Goal: Task Accomplishment & Management: Manage account settings

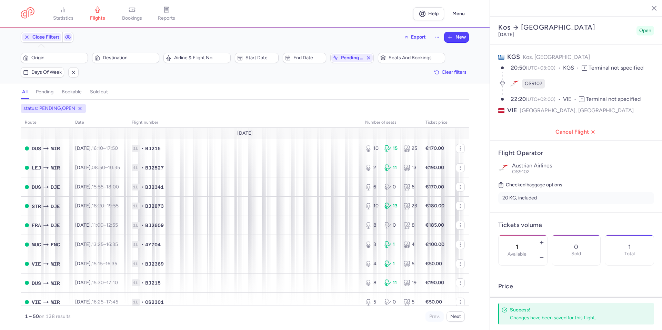
select select "days"
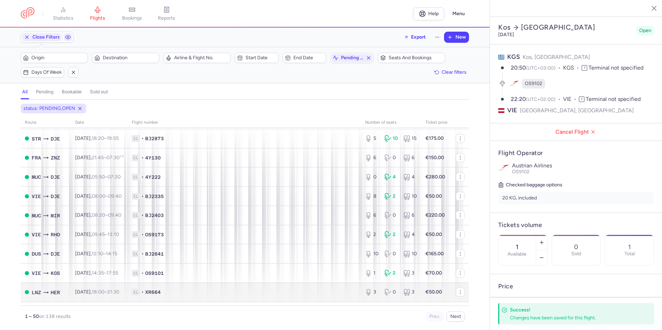
scroll to position [794, 0]
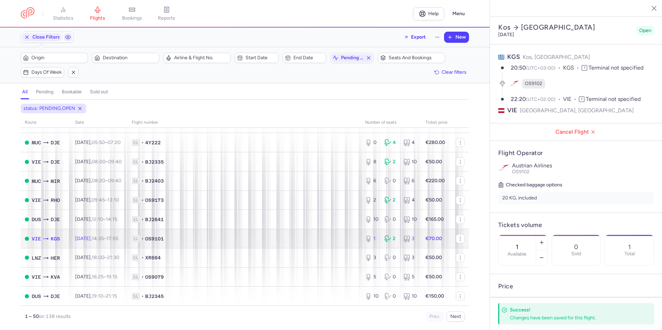
click at [276, 246] on td "1L • OS9101" at bounding box center [244, 238] width 233 height 19
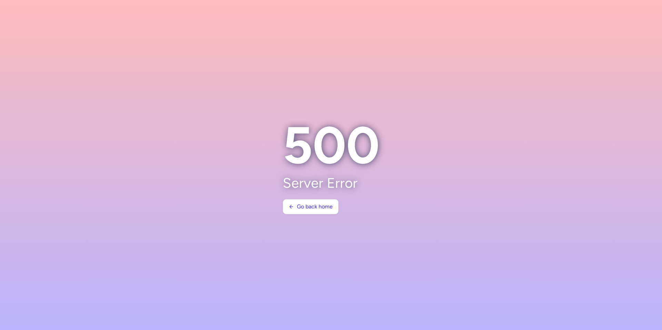
click at [310, 196] on section "500 Server Error Go back home" at bounding box center [330, 166] width 113 height 116
click at [310, 200] on button "Go back home" at bounding box center [311, 206] width 56 height 15
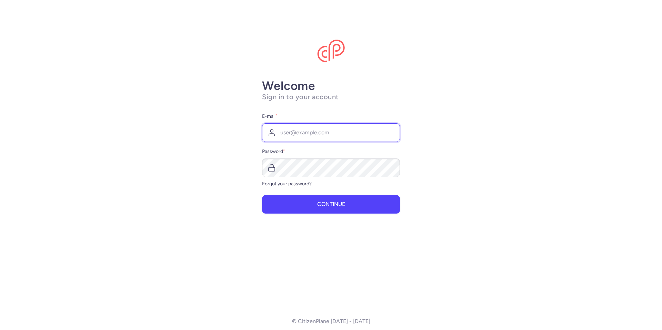
click at [293, 136] on input "E-mail *" at bounding box center [331, 132] width 138 height 19
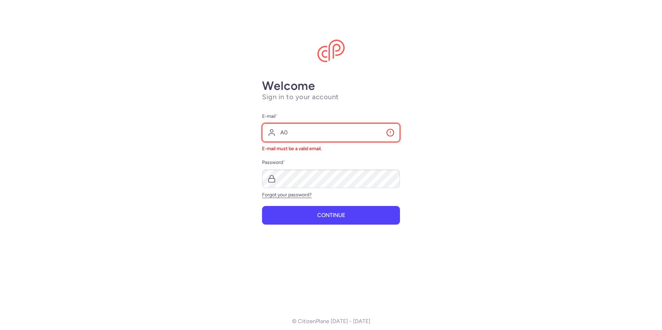
type input "A"
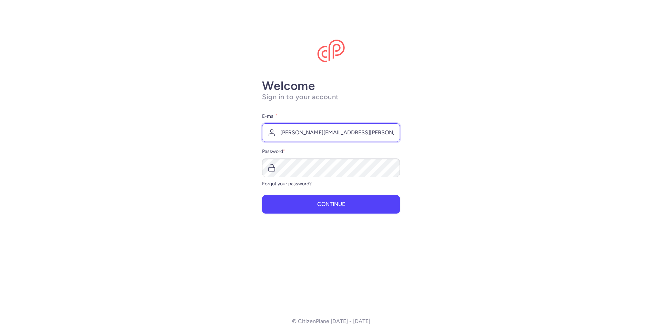
type input "volker.meurer@dertouristik.com"
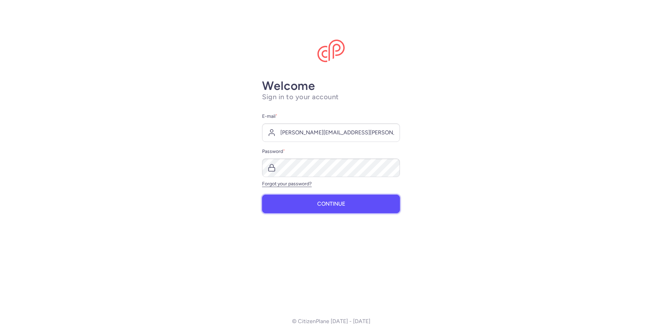
click at [332, 202] on span "Continue" at bounding box center [331, 204] width 28 height 6
click at [306, 209] on button "Continue" at bounding box center [331, 204] width 138 height 19
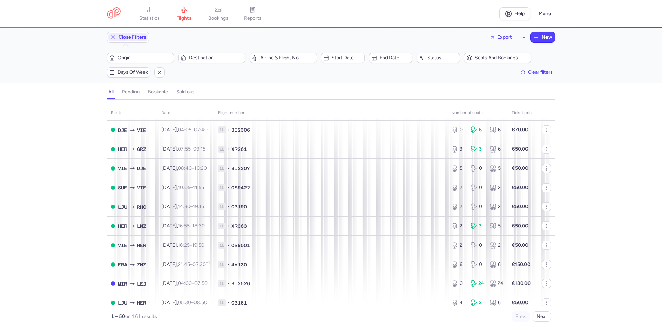
scroll to position [784, 0]
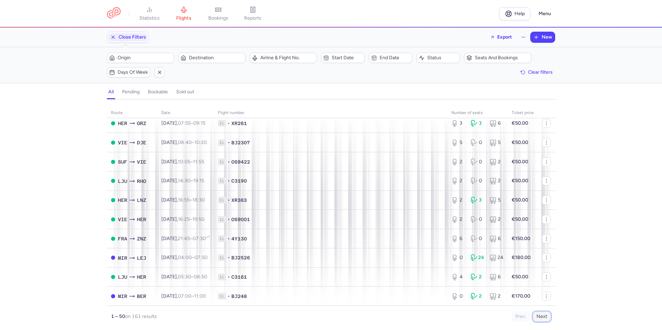
click at [542, 319] on button "Next" at bounding box center [542, 317] width 18 height 10
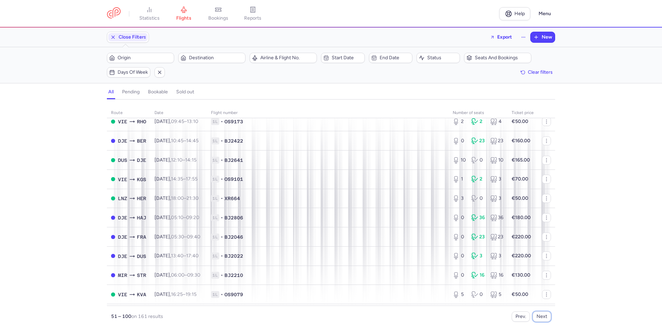
scroll to position [172, 0]
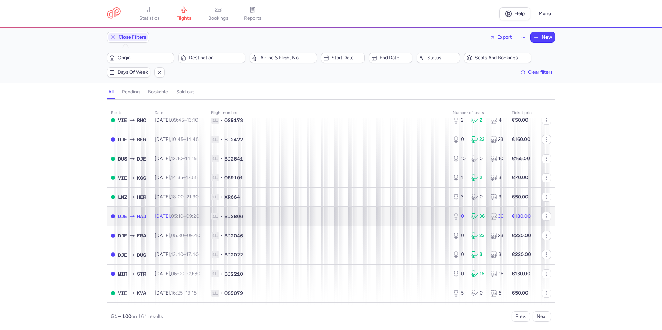
click at [173, 221] on td "Mon, 25 Aug, 05:10 – 09:20 +0" at bounding box center [178, 216] width 57 height 19
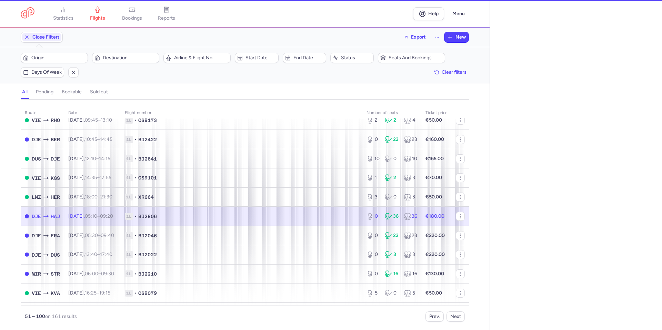
select select "days"
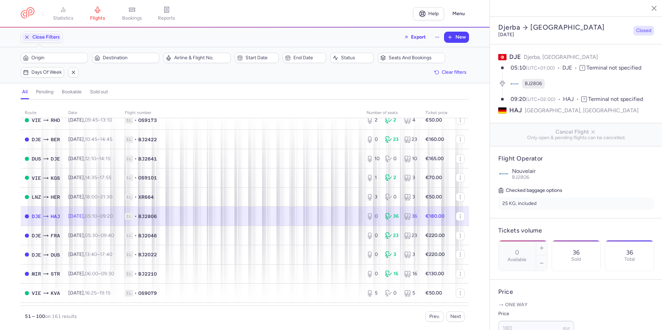
click at [270, 218] on span "1L • BJ2806" at bounding box center [241, 216] width 233 height 7
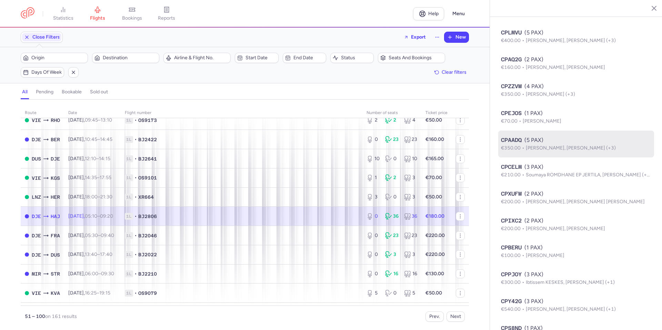
scroll to position [448, 0]
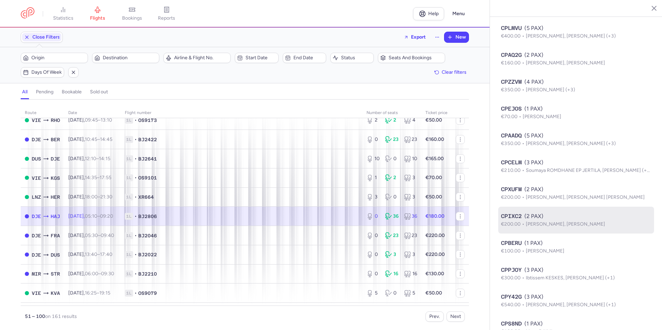
click at [559, 247] on li "CPIXC2 (2 PAX) €200.00 Nacer TOUMI, Lamis JBARA" at bounding box center [576, 247] width 156 height 27
click at [563, 227] on span "Nacer TOUMI, Lamis JBARA" at bounding box center [565, 224] width 79 height 6
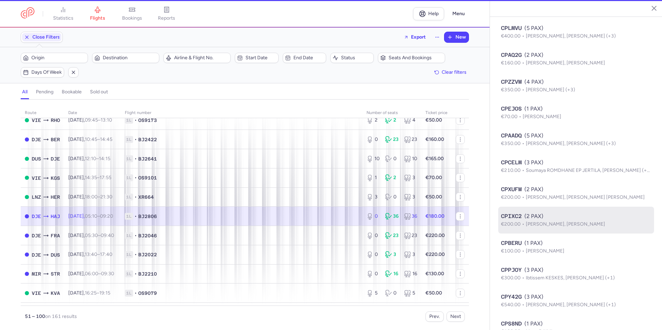
click at [563, 0] on body "statistics flights bookings reports Help Menu Close Filters Export New Filters …" at bounding box center [331, 0] width 662 height 0
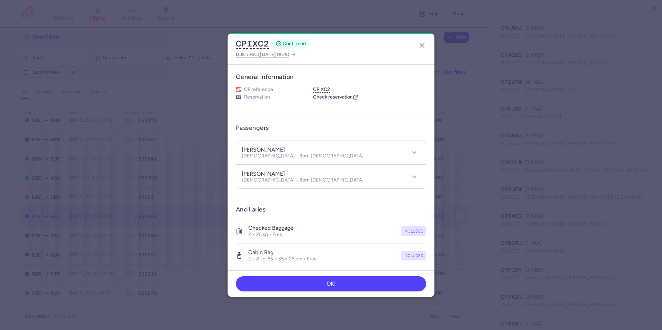
click at [470, 216] on dialog "CPIXC2 CONFIRMED DJE to HAJ , 2025 Aug 25, 05:10 General information CP referen…" at bounding box center [331, 165] width 640 height 264
click at [421, 42] on icon "button" at bounding box center [422, 45] width 8 height 8
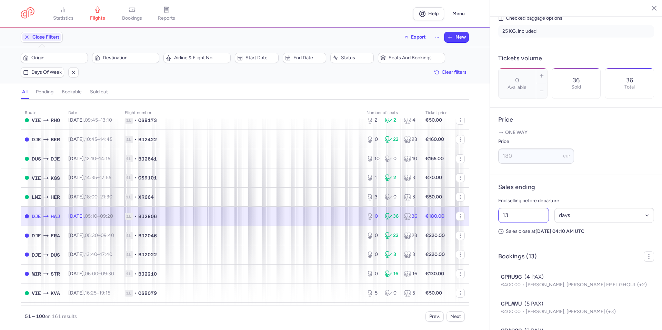
scroll to position [345, 0]
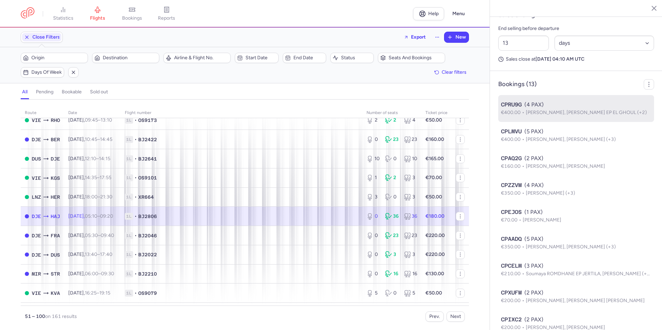
click at [545, 116] on span "Lassaad ELGHOUL, Samia KNIS EP EL GHOUL (+2)" at bounding box center [586, 113] width 121 height 6
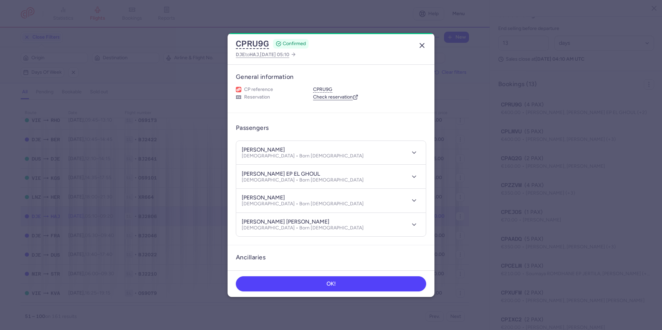
click at [424, 47] on icon "button" at bounding box center [422, 45] width 8 height 8
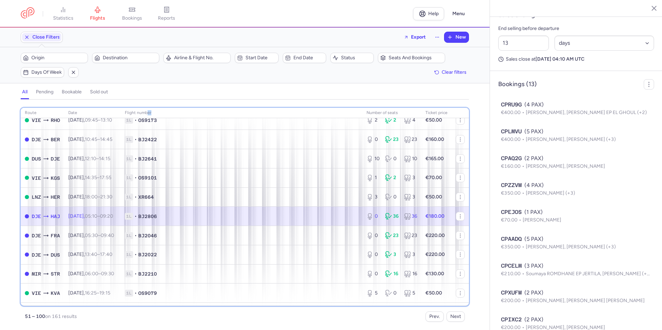
drag, startPoint x: 294, startPoint y: 109, endPoint x: 160, endPoint y: 114, distance: 133.9
click at [362, 114] on th "Flight number" at bounding box center [391, 113] width 59 height 10
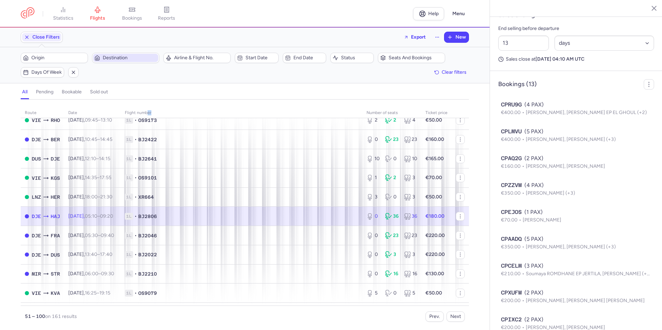
click at [110, 59] on span "Destination" at bounding box center [130, 58] width 54 height 6
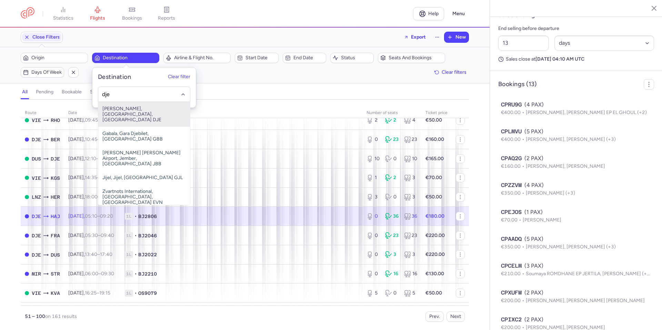
type input "dje"
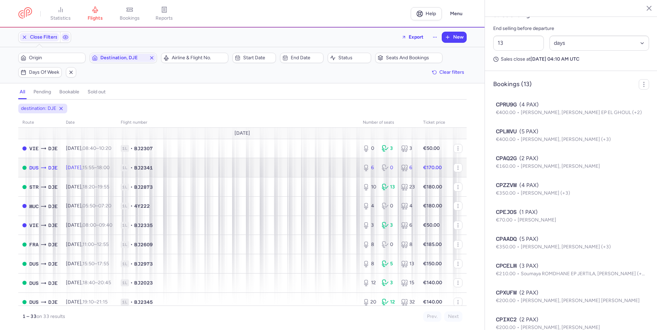
click at [129, 170] on span "1L" at bounding box center [125, 167] width 8 height 7
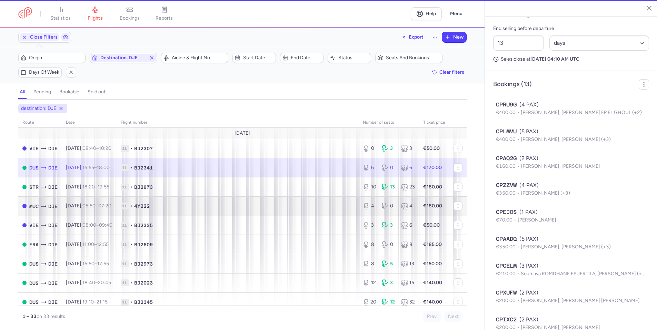
type input "6"
type input "8"
select select "hours"
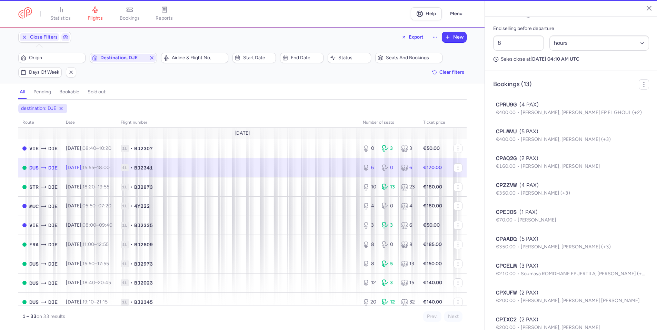
scroll to position [145, 0]
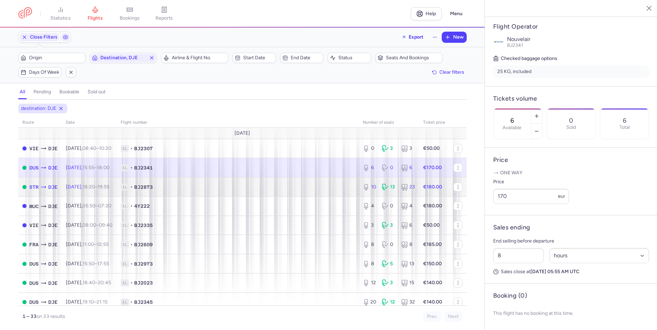
click at [303, 192] on td "1L • BJ2873" at bounding box center [238, 187] width 242 height 19
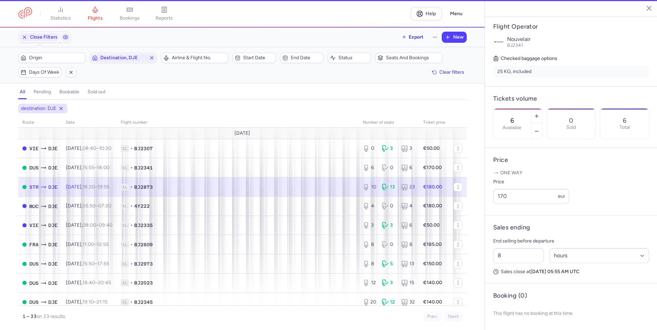
type input "10"
type input "11"
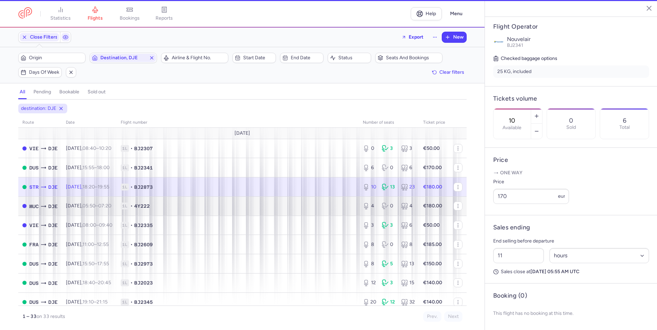
scroll to position [298, 0]
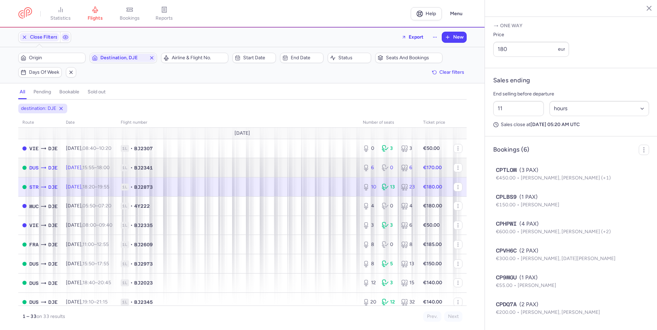
click at [320, 168] on span "1L • BJ2341" at bounding box center [238, 167] width 234 height 7
type input "6"
type input "8"
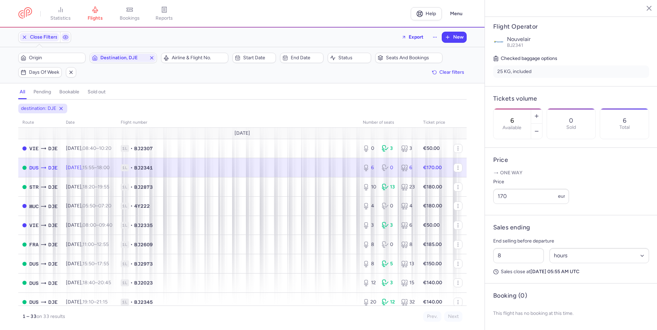
scroll to position [75, 0]
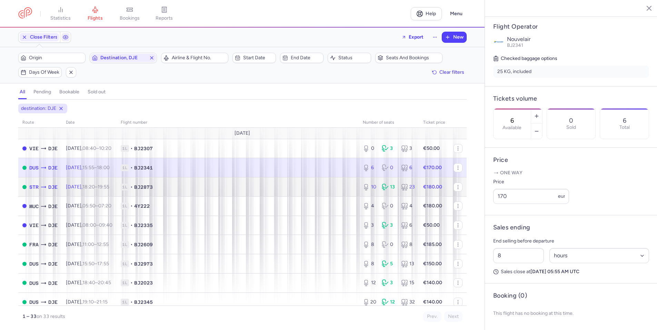
click at [310, 185] on span "1L • BJ2873" at bounding box center [238, 187] width 234 height 7
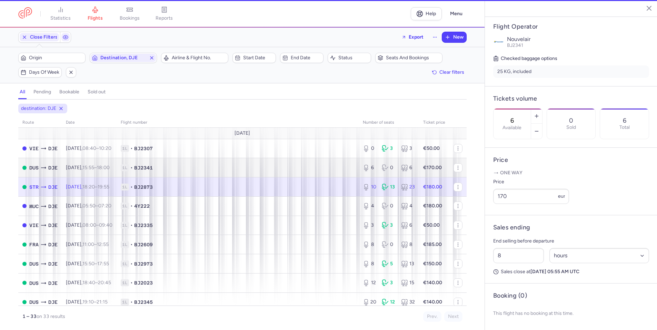
type input "10"
type input "11"
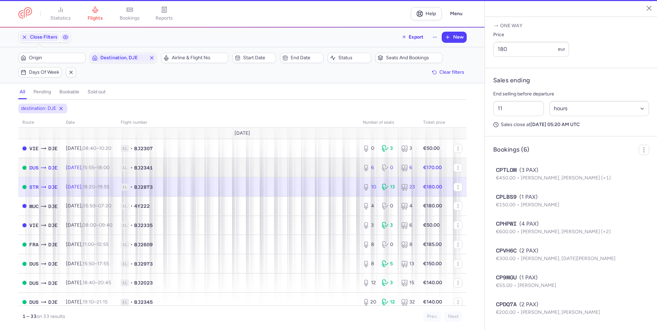
click at [307, 170] on span "1L • BJ2341" at bounding box center [238, 167] width 234 height 7
type input "6"
type input "8"
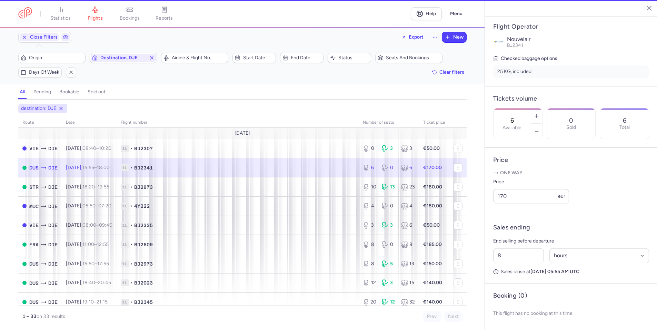
scroll to position [145, 0]
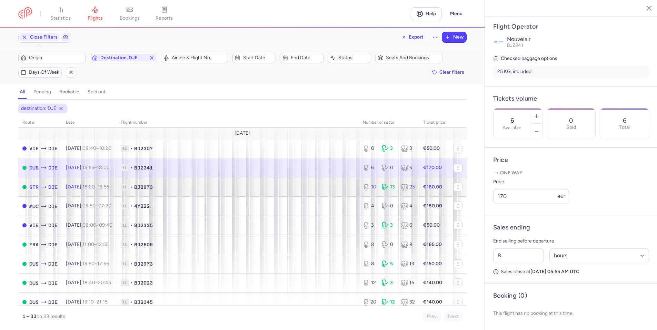
click at [285, 187] on span "1L • BJ2873" at bounding box center [238, 187] width 234 height 7
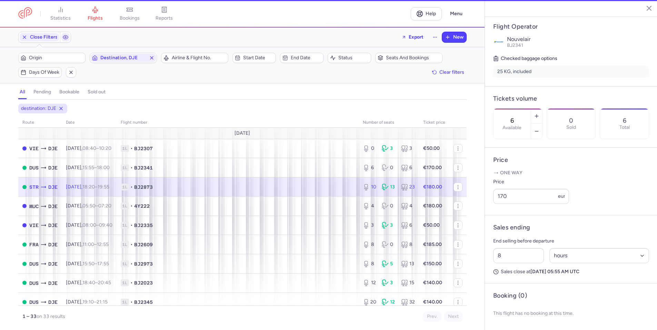
type input "10"
type input "11"
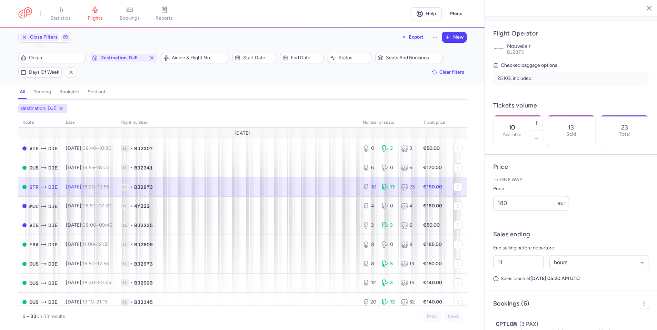
scroll to position [298, 0]
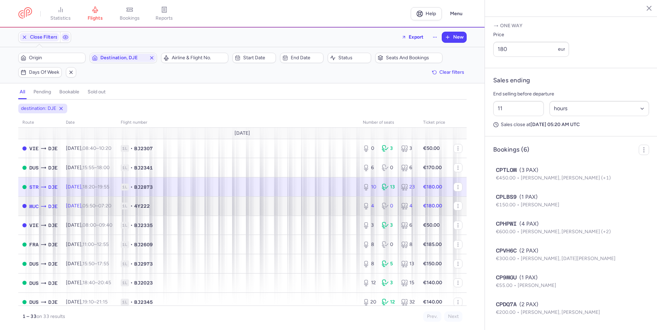
click at [238, 204] on span "1L • 4Y222" at bounding box center [238, 206] width 234 height 7
type input "4"
type input "85"
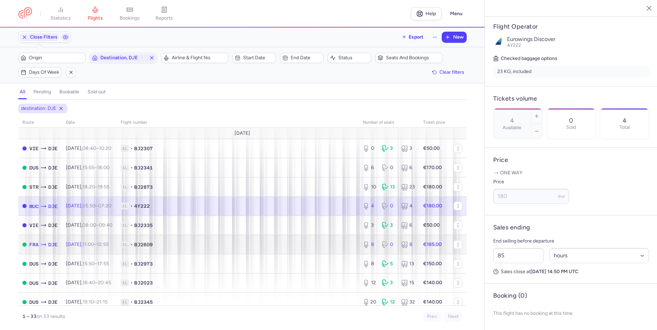
click at [236, 238] on td "1L • BJ2609" at bounding box center [238, 244] width 242 height 19
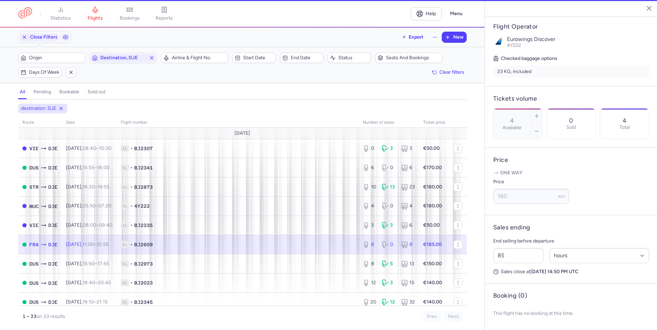
type input "8"
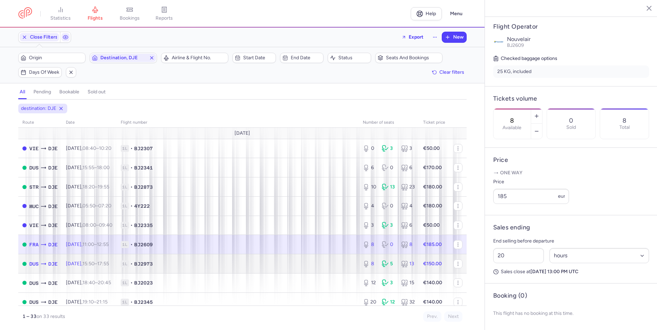
click at [285, 255] on td "1L • BJ2973" at bounding box center [238, 263] width 242 height 19
type input "1"
select select "days"
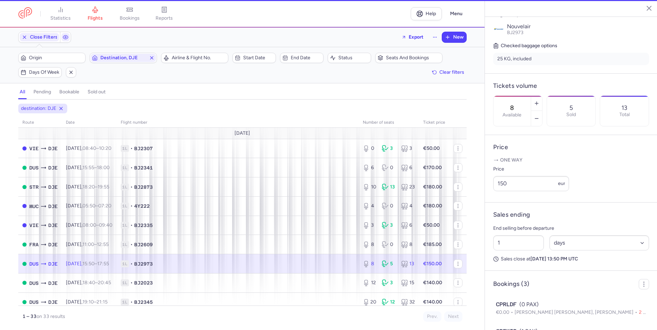
scroll to position [217, 0]
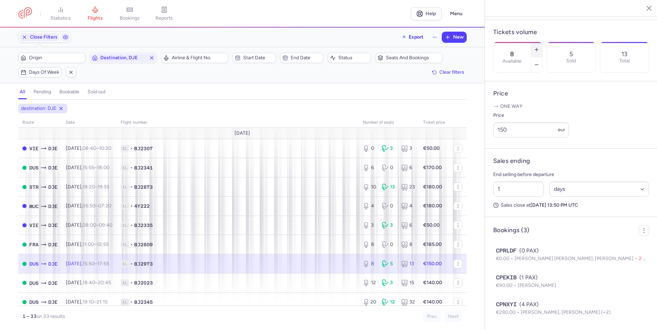
click at [542, 42] on button "button" at bounding box center [536, 49] width 11 height 15
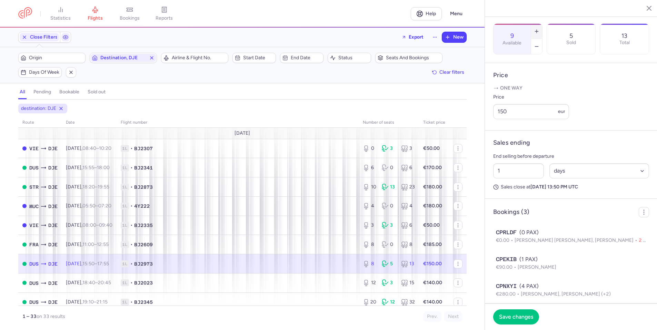
drag, startPoint x: 564, startPoint y: 11, endPoint x: 565, endPoint y: 16, distance: 5.3
click at [542, 24] on button "button" at bounding box center [536, 31] width 11 height 15
click at [524, 311] on button "Save changes" at bounding box center [516, 316] width 46 height 15
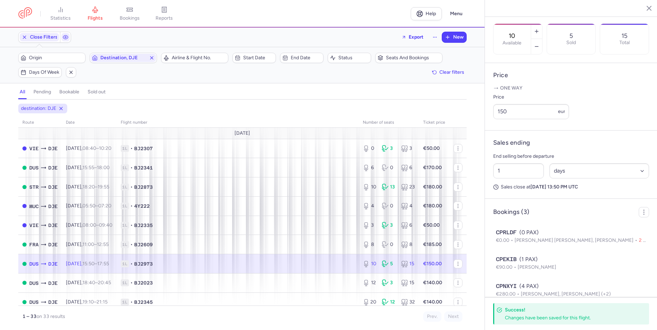
click at [300, 261] on span "1L • BJ2973" at bounding box center [238, 264] width 234 height 7
click at [542, 39] on button "button" at bounding box center [536, 46] width 11 height 15
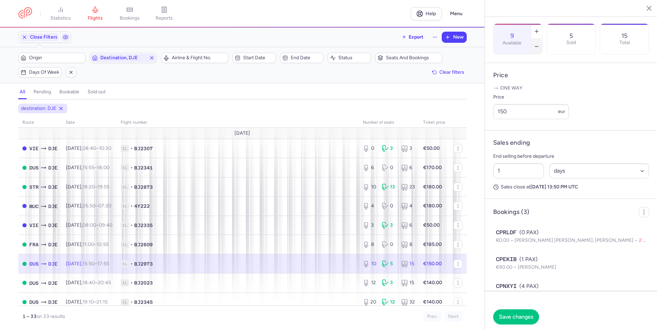
click at [542, 39] on button "button" at bounding box center [536, 46] width 11 height 15
type input "8"
click at [511, 317] on span "Save changes" at bounding box center [516, 317] width 34 height 6
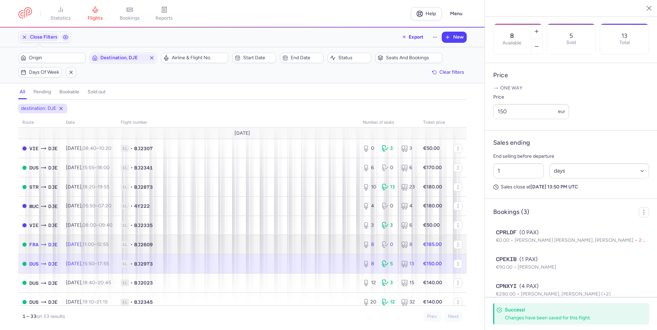
click at [321, 247] on span "1L • BJ2609" at bounding box center [238, 244] width 234 height 7
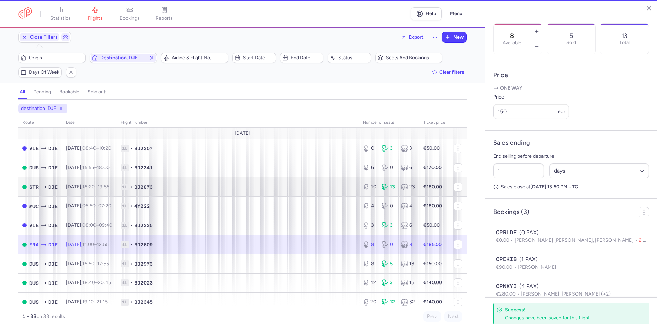
type input "20"
select select "hours"
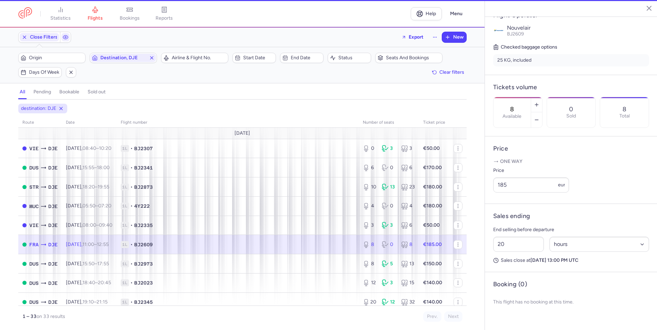
scroll to position [145, 0]
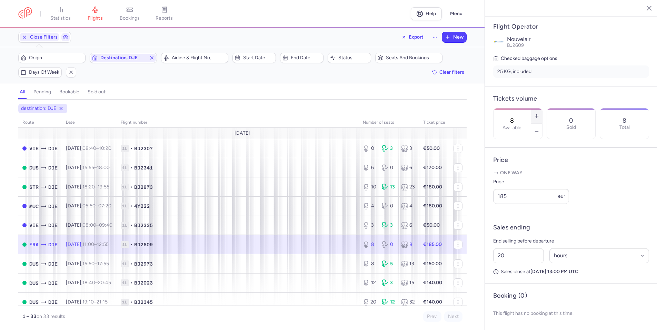
click at [539, 113] on icon "button" at bounding box center [537, 116] width 6 height 6
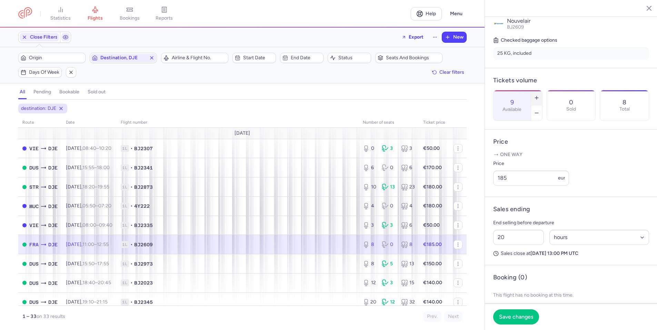
click at [539, 95] on icon "button" at bounding box center [537, 98] width 6 height 6
click at [519, 320] on button "Save changes" at bounding box center [516, 316] width 46 height 15
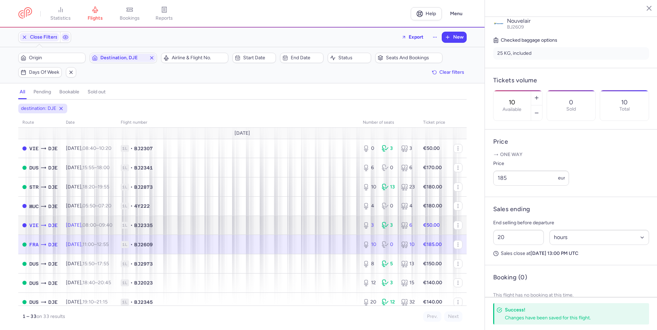
click at [317, 230] on td "1L • BJ2335" at bounding box center [238, 225] width 242 height 19
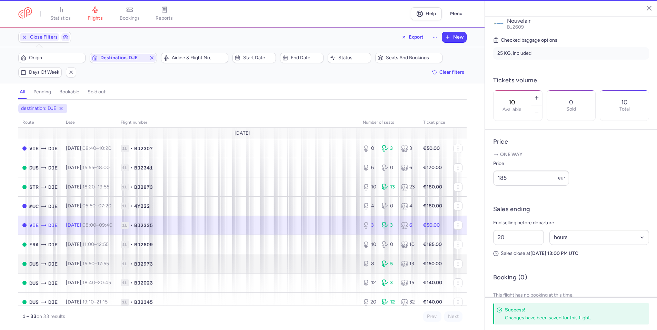
type input "3"
select select "days"
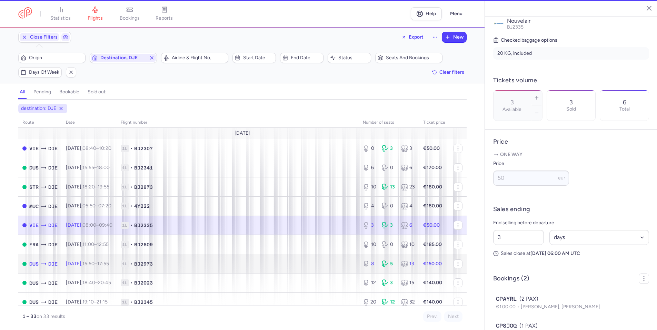
click at [311, 258] on td "1L • BJ2973" at bounding box center [238, 263] width 242 height 19
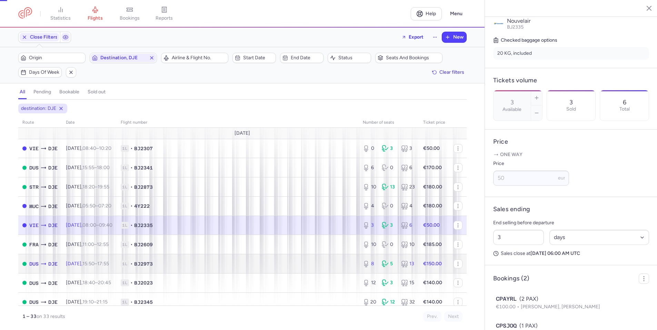
type input "8"
type input "1"
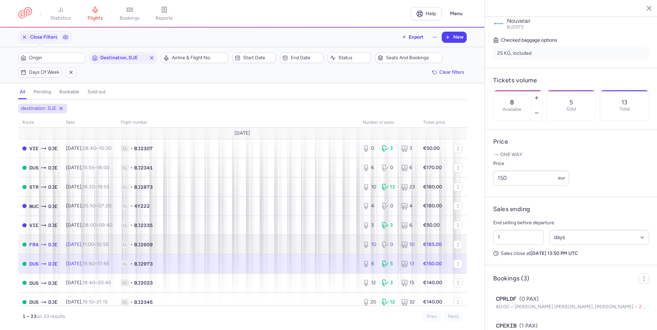
click at [313, 250] on td "1L • BJ2609" at bounding box center [238, 244] width 242 height 19
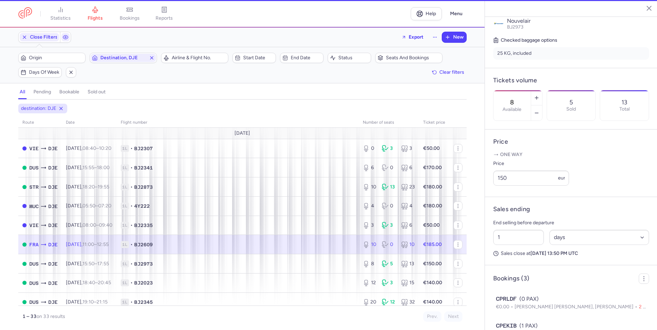
type input "10"
type input "20"
select select "hours"
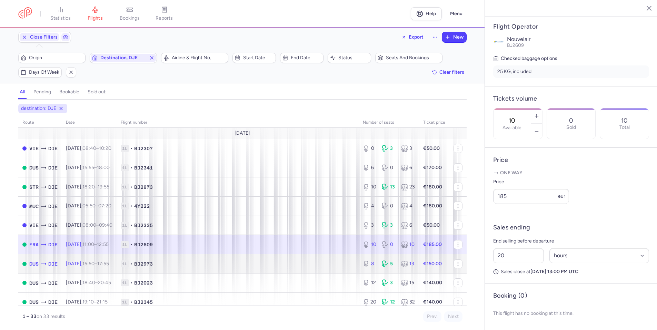
click at [317, 267] on span "1L • BJ2973" at bounding box center [238, 264] width 234 height 7
type input "8"
type input "1"
select select "days"
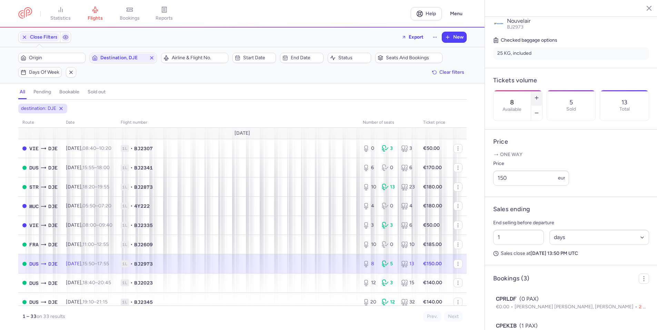
click at [539, 95] on icon "button" at bounding box center [537, 98] width 6 height 6
click at [509, 320] on button "Save changes" at bounding box center [516, 316] width 46 height 15
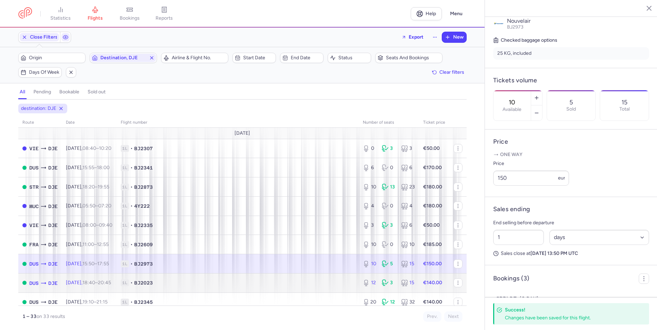
click at [308, 292] on td "1L • BJ2023" at bounding box center [238, 282] width 242 height 19
type input "12"
type input "11"
select select "hours"
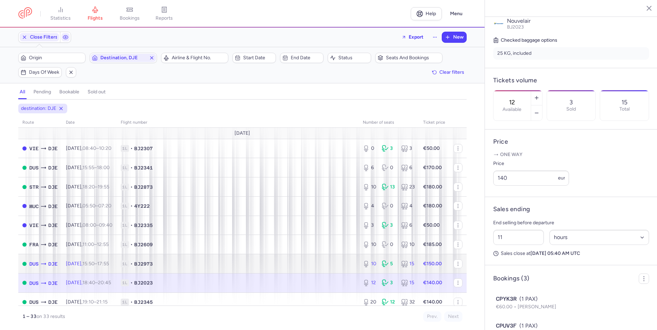
click at [312, 272] on td "1L • BJ2973" at bounding box center [238, 263] width 242 height 19
type input "10"
type input "1"
select select "days"
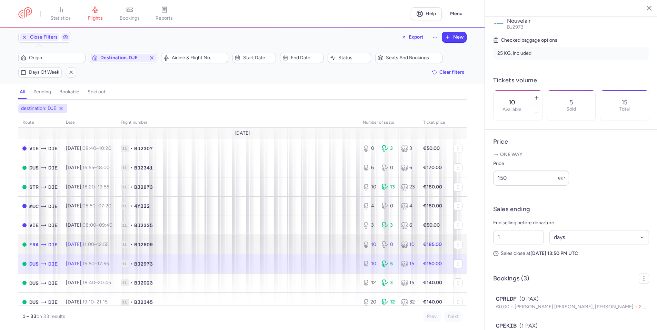
drag, startPoint x: 320, startPoint y: 246, endPoint x: 321, endPoint y: 250, distance: 4.8
click at [321, 247] on span "1L • BJ2609" at bounding box center [238, 244] width 234 height 7
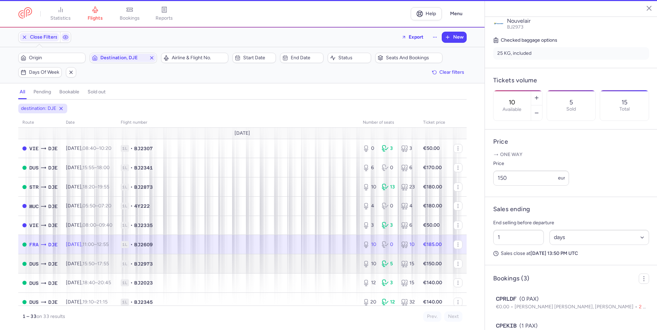
type input "20"
select select "hours"
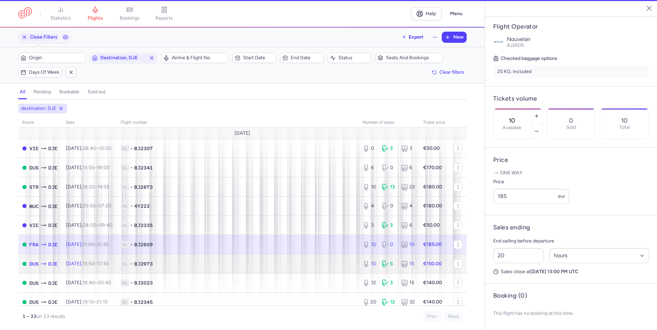
click at [320, 264] on span "1L • BJ2973" at bounding box center [238, 264] width 234 height 7
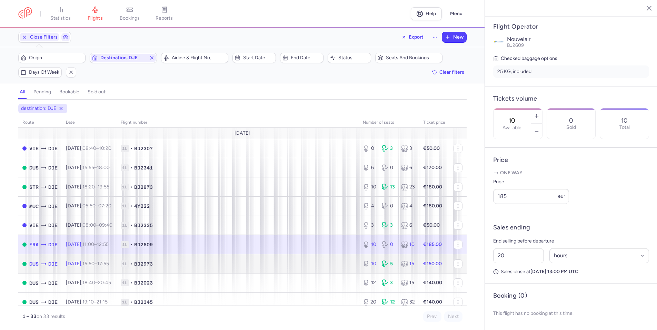
type input "1"
select select "days"
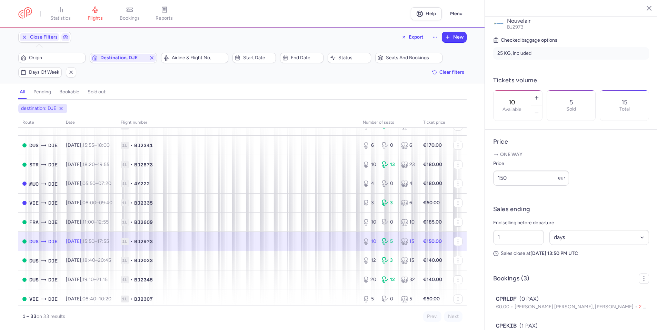
scroll to position [34, 0]
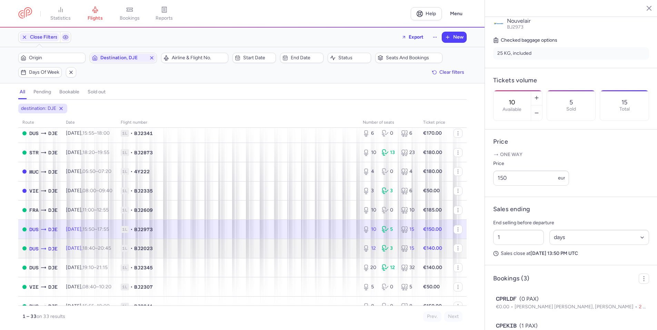
click at [292, 257] on td "1L • BJ2023" at bounding box center [238, 248] width 242 height 19
type input "12"
type input "11"
select select "hours"
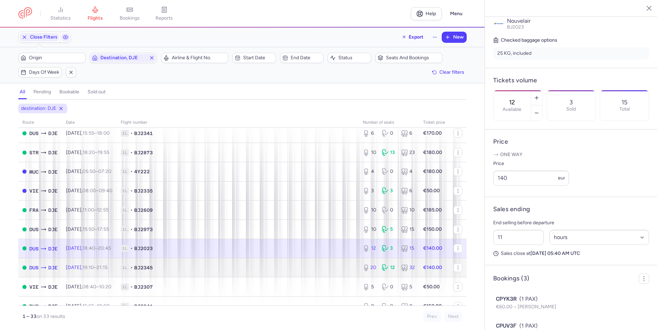
click at [298, 273] on td "1L • BJ2345" at bounding box center [238, 267] width 242 height 19
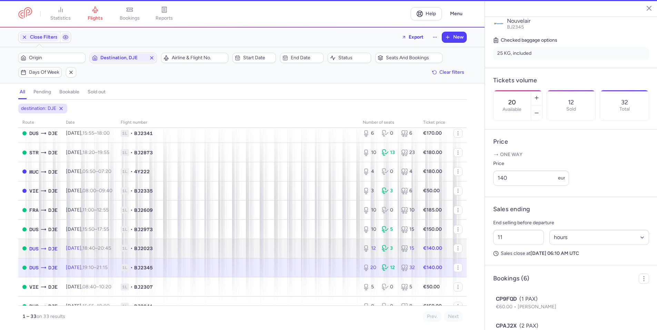
click at [297, 252] on td "1L • BJ2023" at bounding box center [238, 248] width 242 height 19
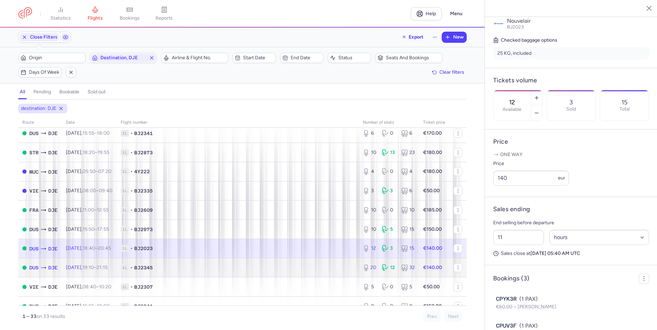
click at [290, 272] on td "1L • BJ2345" at bounding box center [238, 267] width 242 height 19
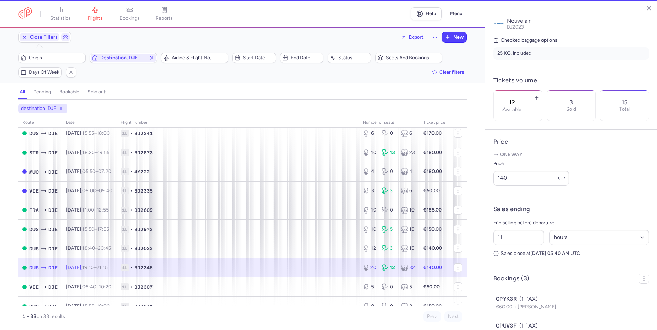
type input "20"
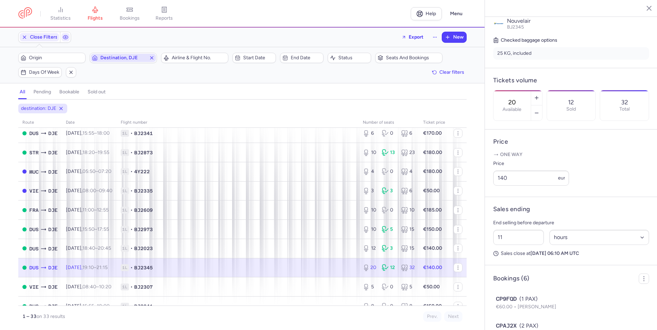
click at [153, 60] on icon "button" at bounding box center [152, 58] width 6 height 6
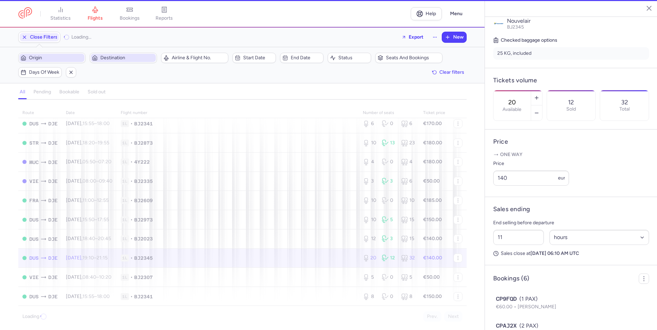
click at [70, 54] on span "Origin" at bounding box center [51, 58] width 65 height 8
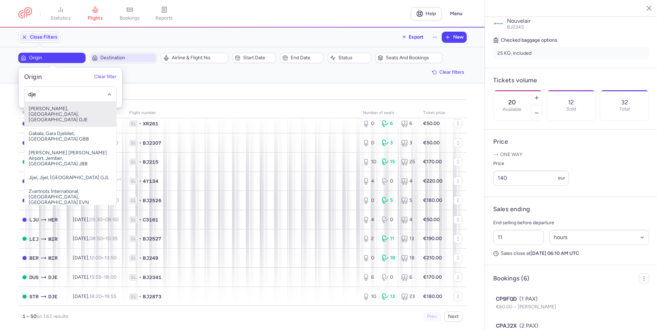
type input "dje"
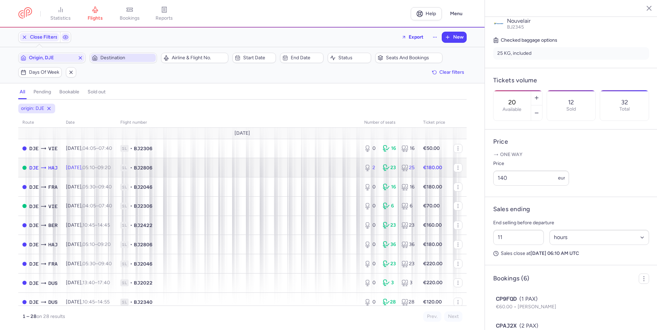
click at [177, 168] on span "1L • BJ2806" at bounding box center [238, 167] width 236 height 7
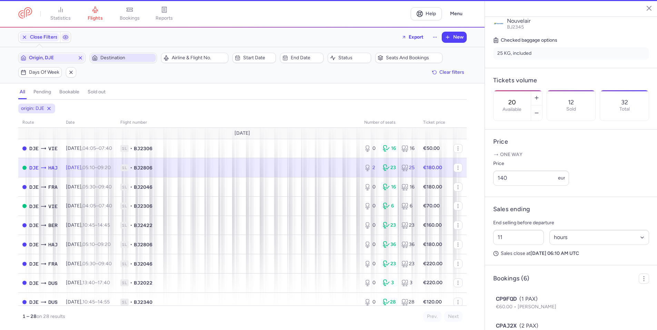
type input "2"
type input "16"
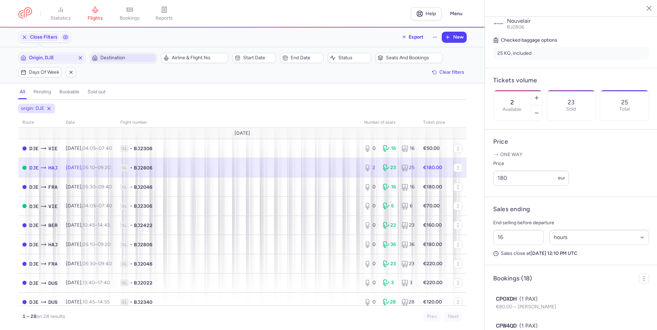
click at [326, 170] on span "1L • BJ2806" at bounding box center [238, 167] width 236 height 7
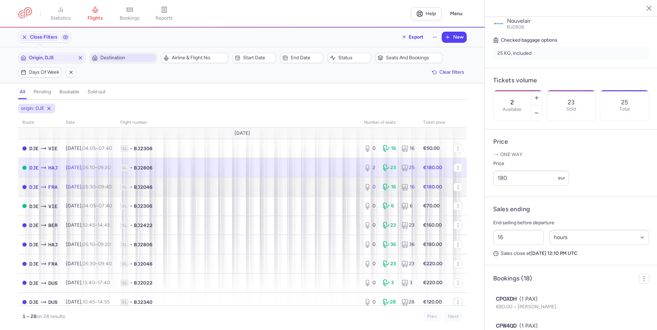
click at [322, 182] on td "1L • BJ2046" at bounding box center [238, 187] width 244 height 19
type input "0"
type input "17"
select select "days"
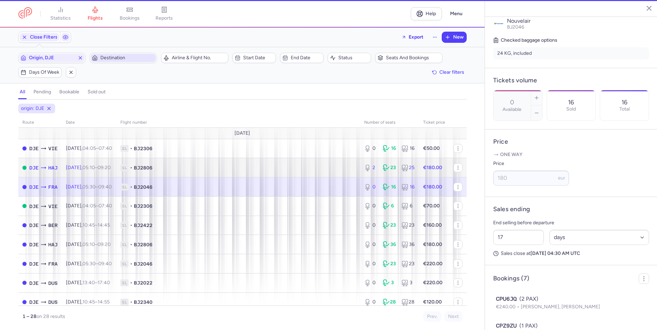
click at [320, 160] on td "1L • BJ2806" at bounding box center [238, 167] width 244 height 19
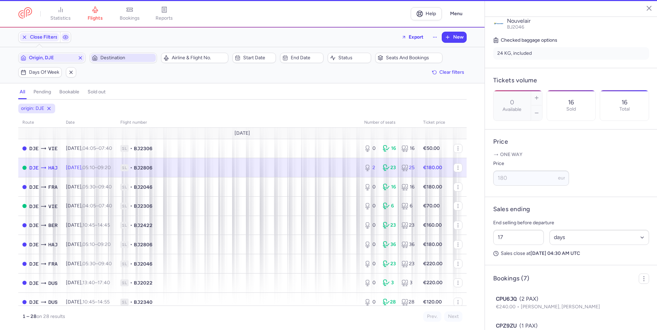
type input "2"
type input "16"
select select "hours"
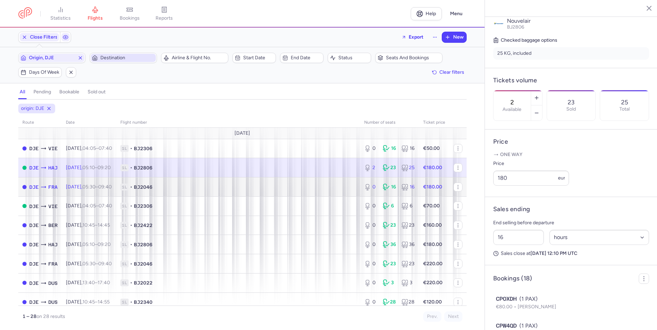
click at [314, 188] on span "1L • BJ2046" at bounding box center [238, 187] width 236 height 7
type input "0"
type input "17"
select select "days"
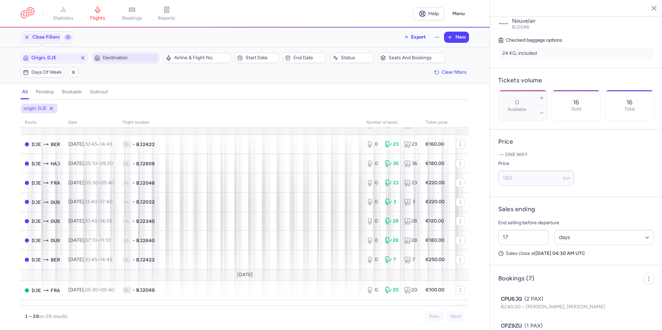
scroll to position [69, 0]
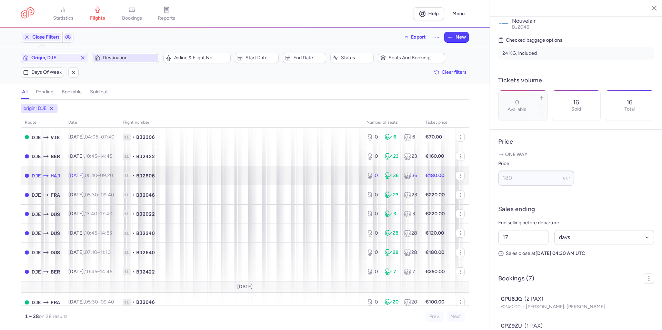
click at [317, 176] on span "1L • BJ2806" at bounding box center [241, 175] width 236 height 7
type input "13"
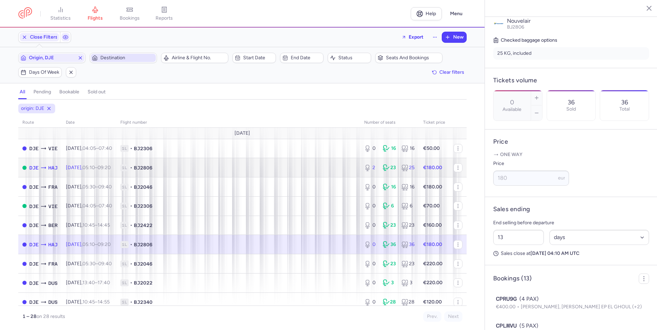
click at [243, 170] on span "1L • BJ2806" at bounding box center [238, 167] width 236 height 7
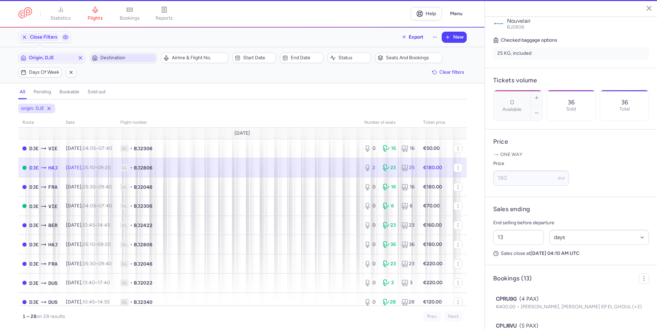
type input "2"
type input "16"
select select "hours"
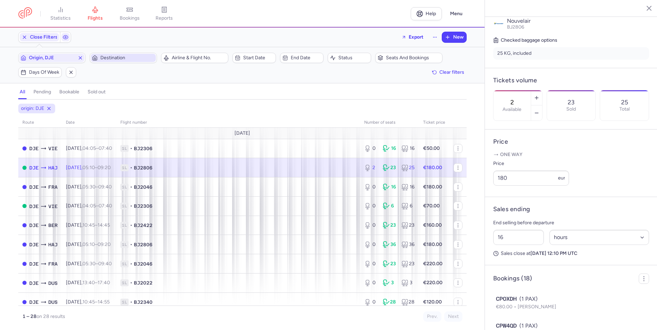
click at [243, 170] on span "1L • BJ2806" at bounding box center [238, 167] width 236 height 7
drag, startPoint x: 80, startPoint y: 58, endPoint x: 74, endPoint y: 58, distance: 6.2
click at [80, 58] on line "button" at bounding box center [80, 58] width 3 height 3
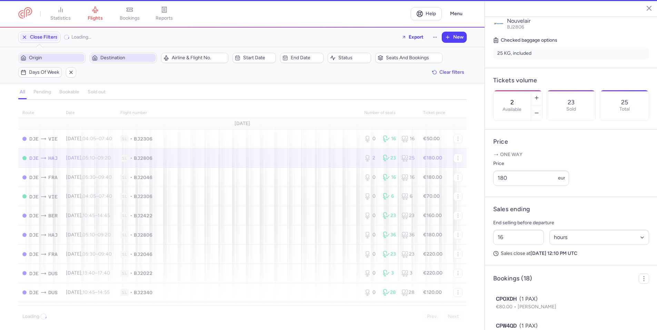
click at [71, 58] on span "Origin" at bounding box center [56, 58] width 54 height 6
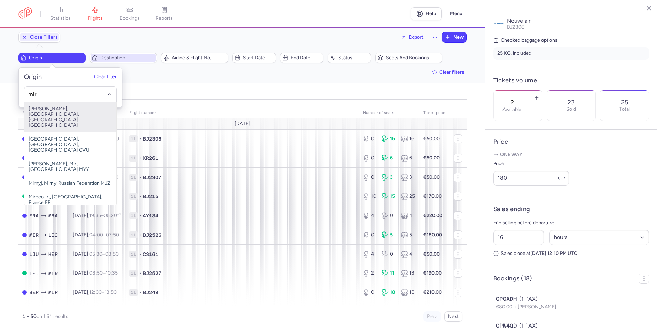
type input "mir"
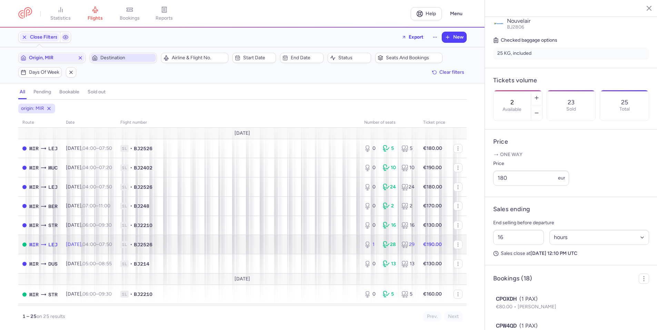
click at [181, 241] on span "1L • BJ2526" at bounding box center [238, 244] width 236 height 7
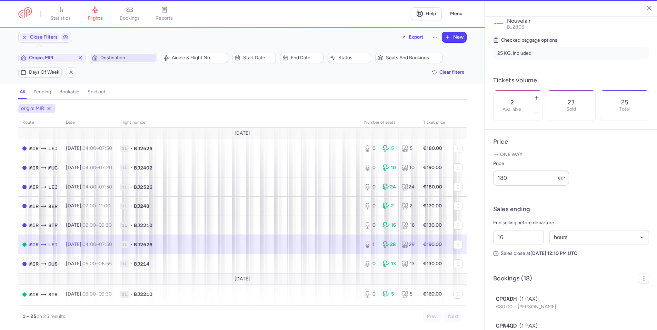
type input "1"
type input "3"
select select "days"
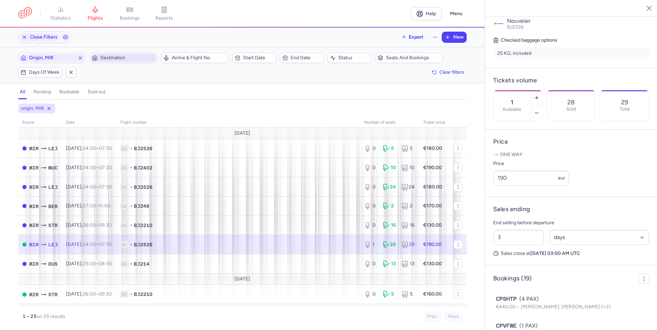
click at [419, 238] on td "1L • BJ2526" at bounding box center [434, 244] width 30 height 19
click at [539, 110] on icon "button" at bounding box center [537, 113] width 6 height 6
type input "0"
click at [521, 315] on span "Save changes" at bounding box center [516, 317] width 34 height 6
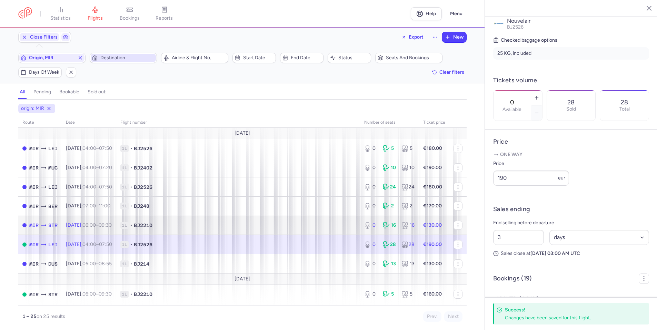
click at [228, 227] on span "1L • BJ2210" at bounding box center [238, 225] width 236 height 7
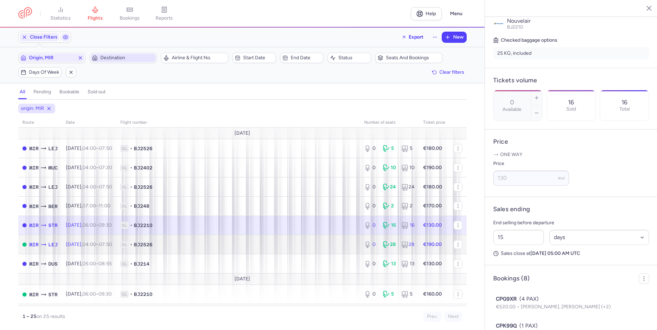
click at [238, 249] on td "1L • BJ2526" at bounding box center [238, 244] width 244 height 19
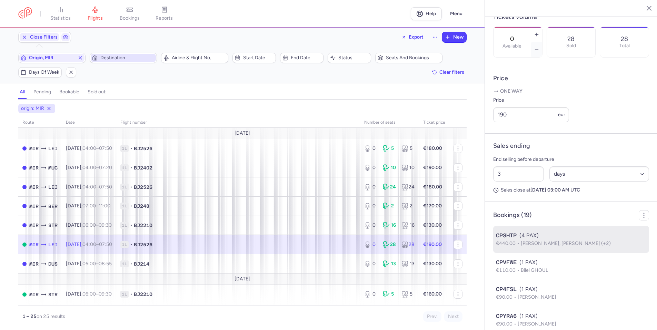
scroll to position [219, 0]
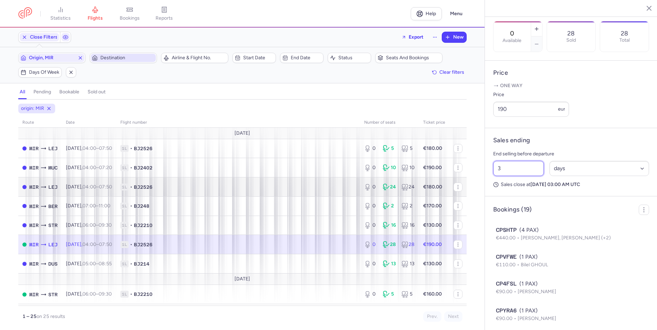
drag, startPoint x: 511, startPoint y: 187, endPoint x: 458, endPoint y: 194, distance: 54.3
click at [423, 189] on div "statistics flights bookings reports Help Menu Close Filters Export New Filters …" at bounding box center [328, 165] width 657 height 330
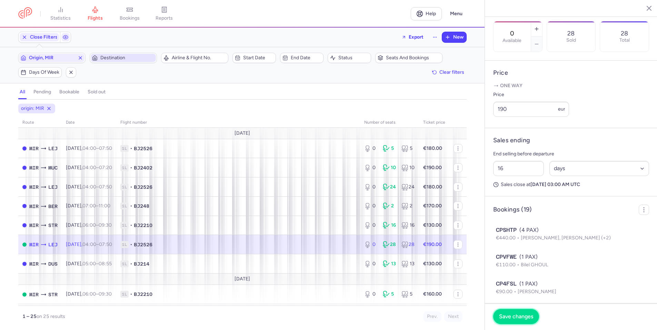
click at [512, 320] on span "Save changes" at bounding box center [516, 317] width 34 height 6
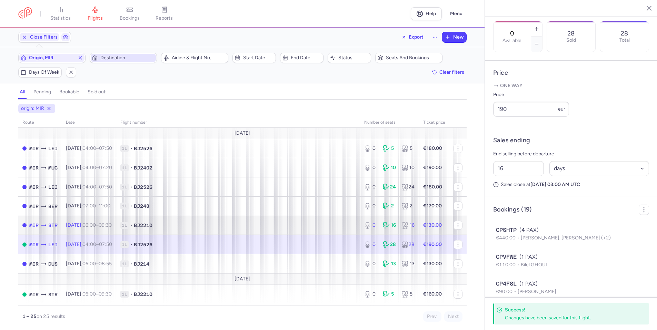
click at [303, 230] on td "1L • BJ2210" at bounding box center [238, 225] width 244 height 19
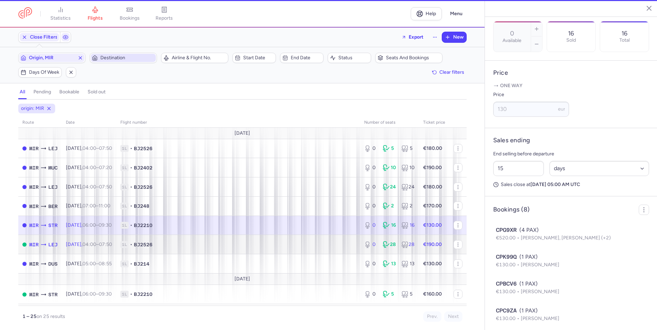
click at [303, 244] on span "1L • BJ2526" at bounding box center [238, 244] width 236 height 7
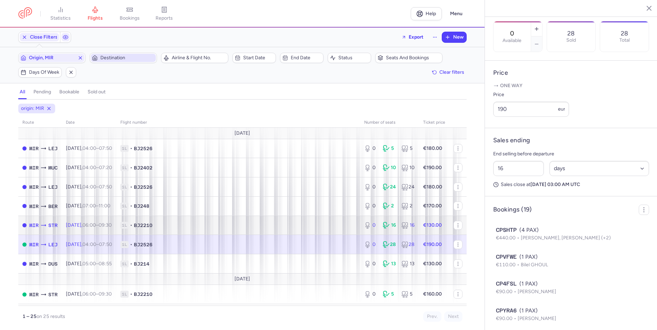
click at [309, 228] on span "1L • BJ2210" at bounding box center [238, 225] width 236 height 7
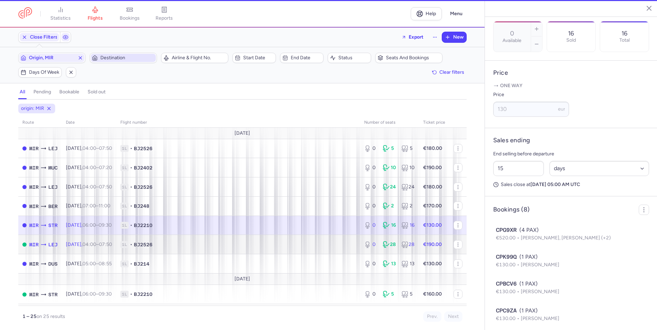
click at [308, 240] on td "1L • BJ2526" at bounding box center [238, 244] width 244 height 19
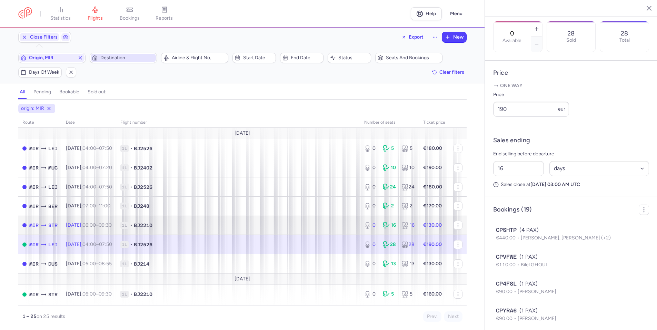
click at [323, 223] on span "1L • BJ2210" at bounding box center [238, 225] width 236 height 7
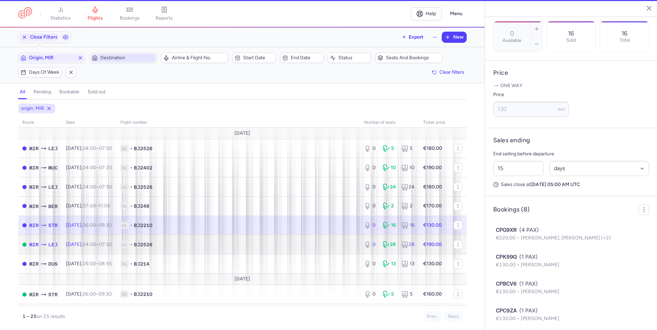
click at [315, 241] on td "1L • BJ2526" at bounding box center [238, 244] width 244 height 19
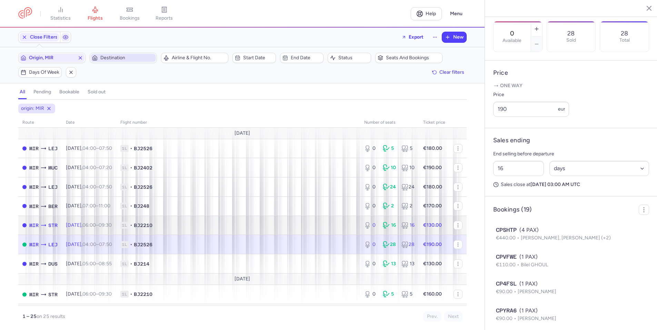
click at [309, 223] on span "1L • BJ2210" at bounding box center [238, 225] width 236 height 7
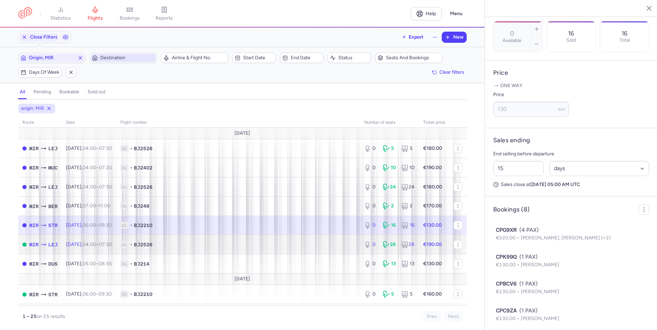
click at [304, 241] on td "1L • BJ2526" at bounding box center [238, 244] width 244 height 19
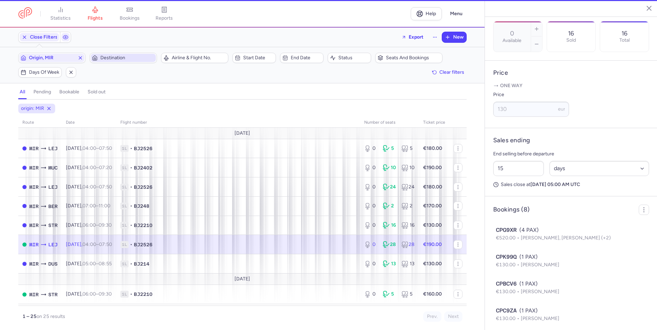
type input "16"
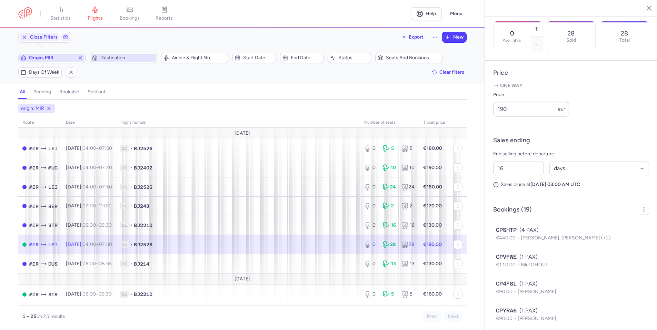
click at [81, 59] on line "button" at bounding box center [80, 58] width 3 height 3
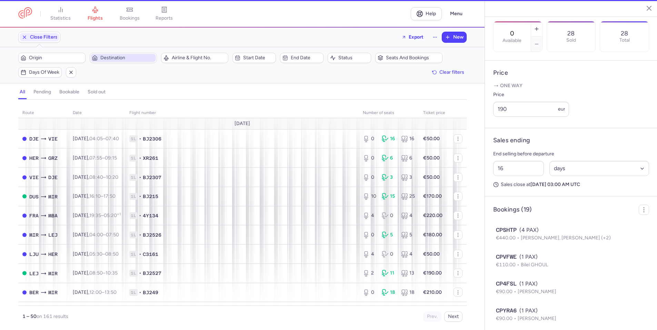
click at [113, 57] on span "Destination" at bounding box center [127, 58] width 54 height 6
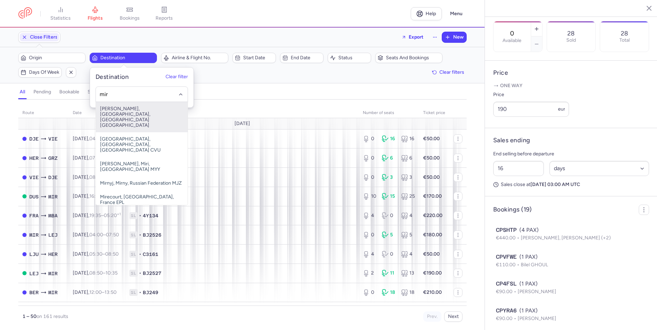
type input "mir"
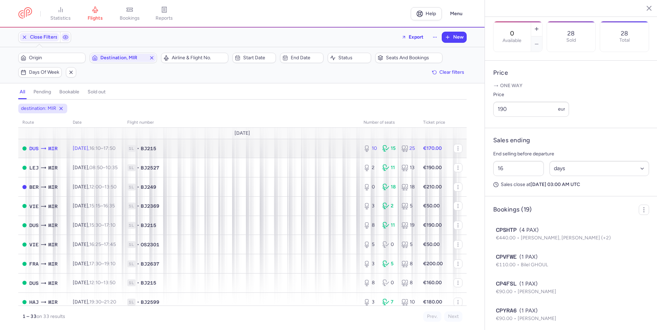
click at [123, 150] on td "Thu, 14 Aug, 16:10 – 17:50 +0" at bounding box center [96, 148] width 54 height 19
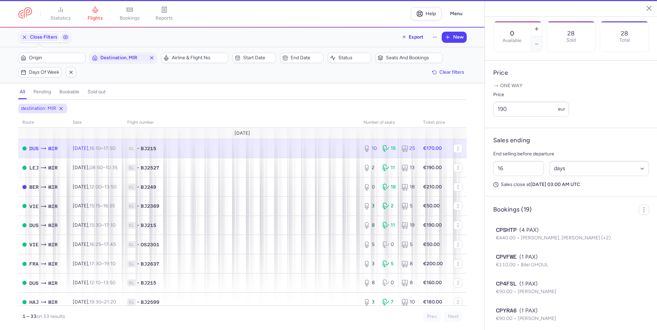
type input "10"
type input "9"
select select "hours"
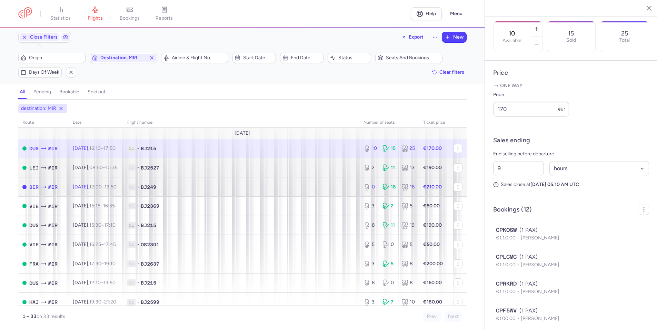
drag, startPoint x: 278, startPoint y: 179, endPoint x: 278, endPoint y: 166, distance: 13.1
click at [278, 179] on td "1L • BJ249" at bounding box center [241, 187] width 236 height 19
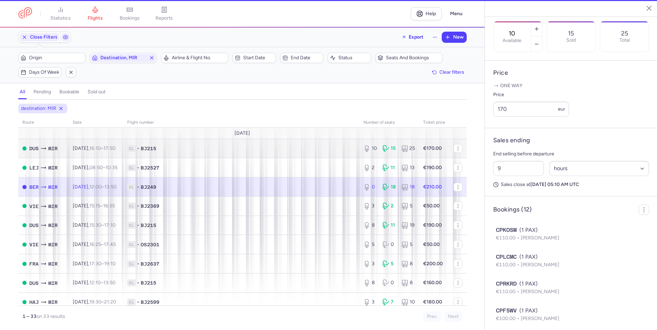
type input "0"
type input "4"
select select "days"
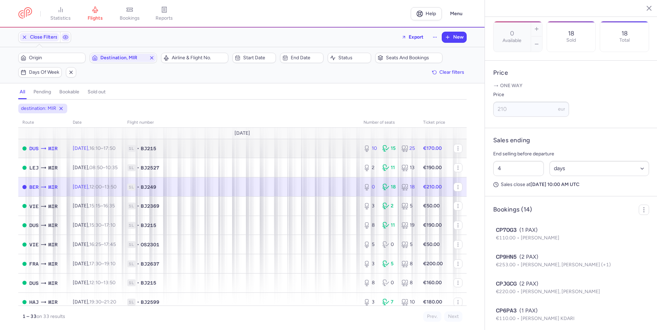
click at [277, 150] on span "1L • BJ215" at bounding box center [241, 148] width 228 height 7
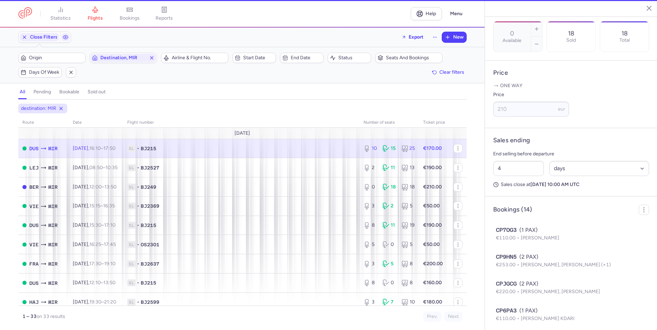
type input "10"
type input "9"
select select "hours"
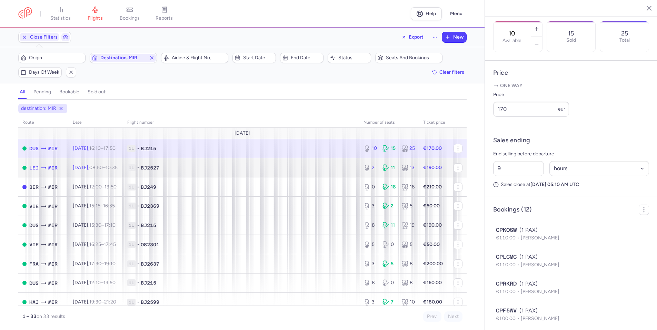
click at [190, 164] on span "1L • BJ2527" at bounding box center [241, 167] width 228 height 7
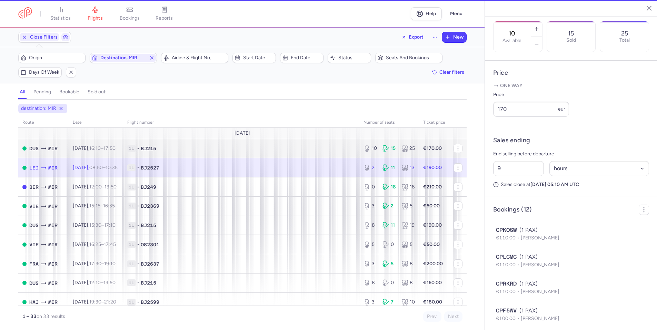
type input "2"
type input "18"
click at [217, 148] on span "1L • BJ215" at bounding box center [241, 148] width 228 height 7
type input "10"
type input "9"
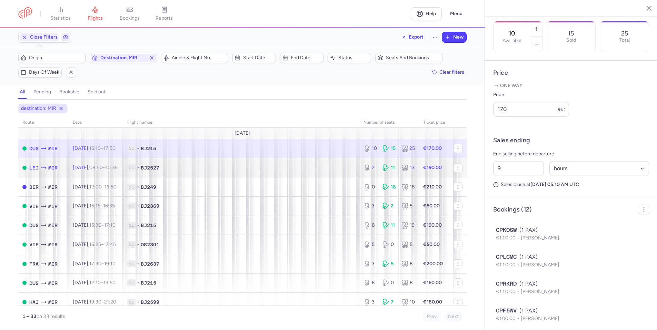
click at [250, 169] on span "1L • BJ2527" at bounding box center [241, 167] width 228 height 7
type input "2"
type input "18"
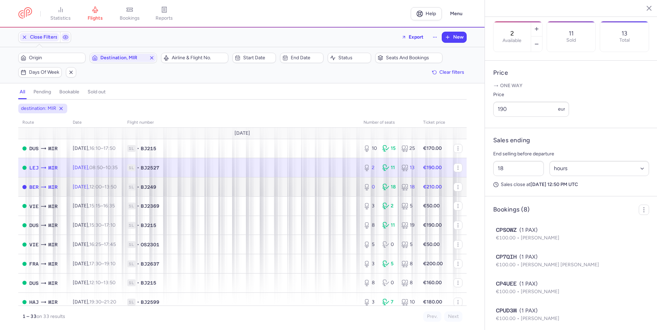
click at [314, 187] on span "1L • BJ249" at bounding box center [241, 187] width 228 height 7
type input "0"
type input "4"
select select "days"
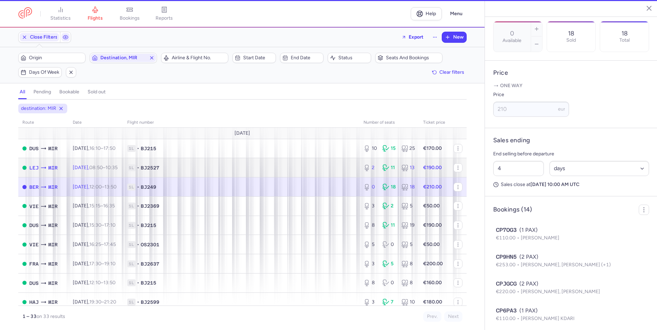
click at [315, 169] on span "1L • BJ2527" at bounding box center [241, 167] width 228 height 7
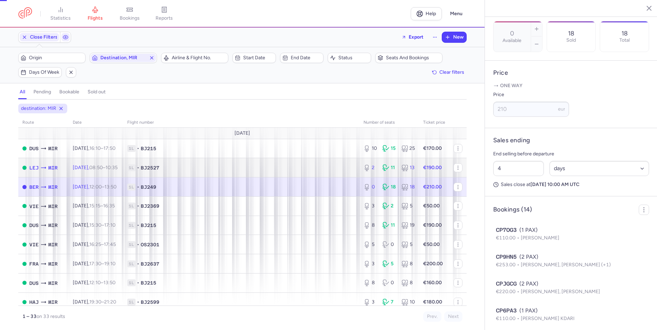
type input "2"
type input "18"
select select "hours"
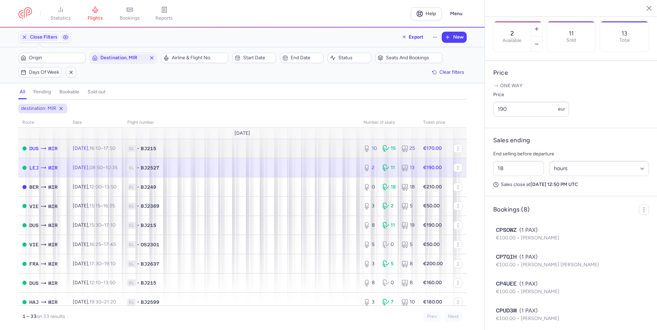
click at [305, 148] on span "1L • BJ215" at bounding box center [241, 148] width 228 height 7
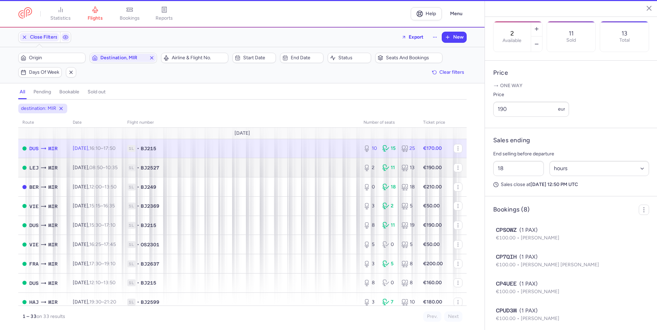
type input "10"
type input "9"
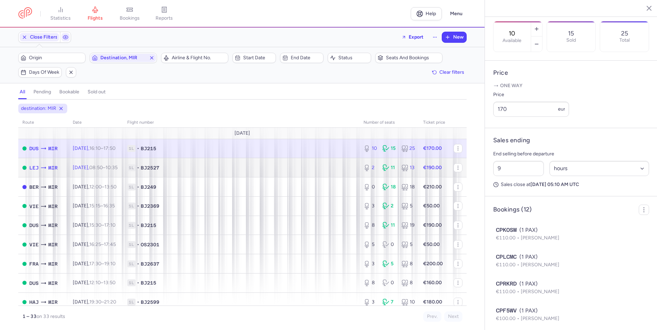
click at [299, 166] on span "1L • BJ2527" at bounding box center [241, 167] width 228 height 7
type input "2"
type input "18"
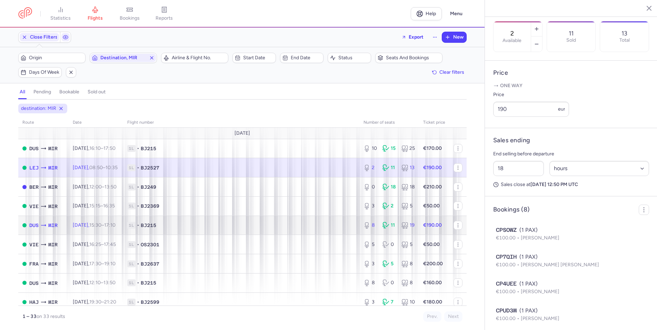
click at [295, 228] on span "1L • BJ215" at bounding box center [241, 225] width 228 height 7
type input "8"
type input "1"
select select "days"
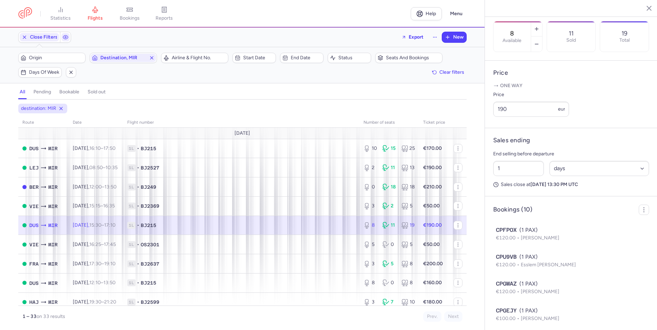
click at [261, 228] on span "1L • BJ215" at bounding box center [241, 225] width 228 height 7
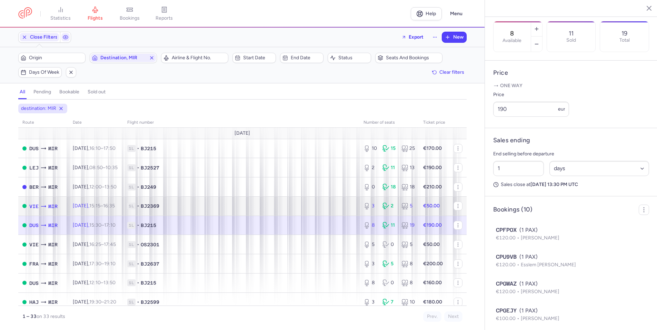
click at [257, 208] on span "1L • BJ2369" at bounding box center [241, 206] width 228 height 7
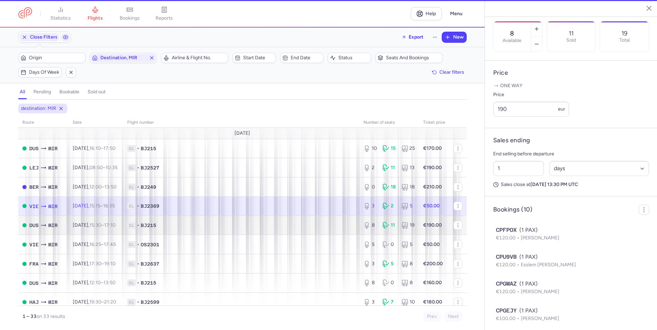
type input "3"
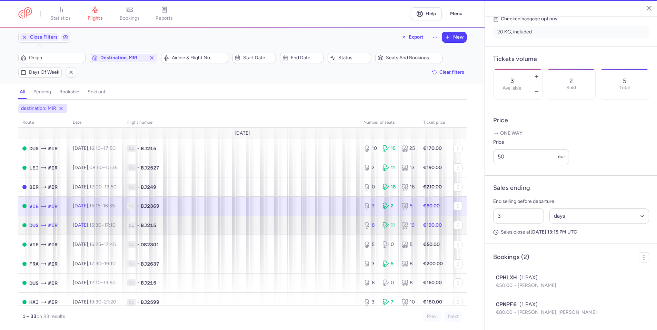
click at [251, 223] on span "1L • BJ215" at bounding box center [241, 225] width 228 height 7
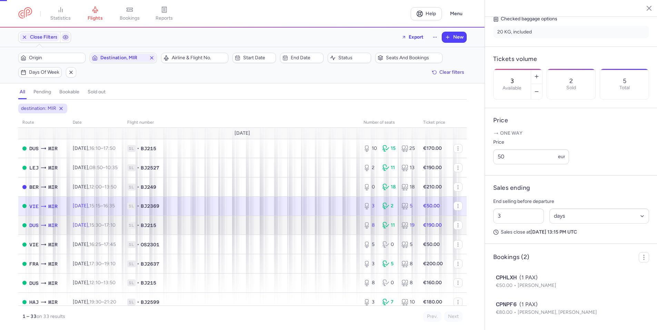
type input "8"
type input "1"
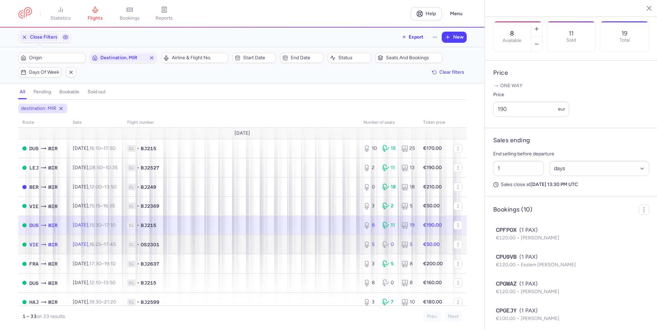
click at [250, 244] on span "1L • OS2301" at bounding box center [241, 244] width 228 height 7
type input "5"
type input "3"
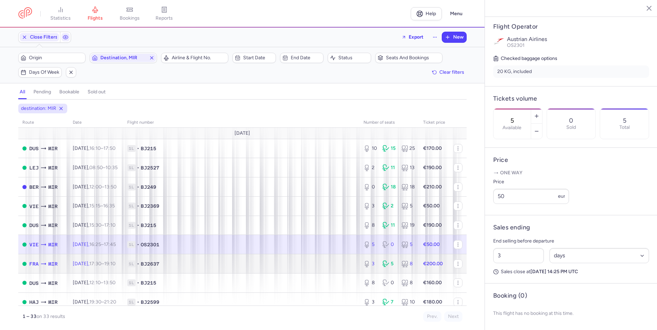
click at [246, 264] on span "1L • BJ2637" at bounding box center [241, 264] width 228 height 7
type input "3"
type input "1"
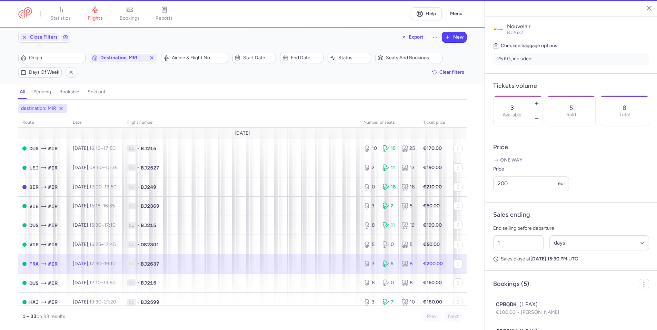
scroll to position [219, 0]
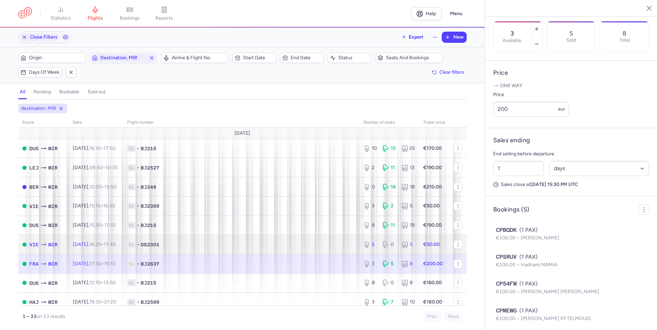
drag, startPoint x: 273, startPoint y: 247, endPoint x: 273, endPoint y: 251, distance: 4.5
click at [273, 247] on span "1L • OS2301" at bounding box center [241, 244] width 228 height 7
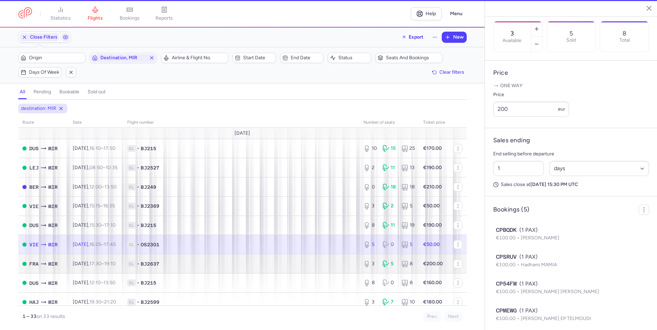
type input "5"
type input "3"
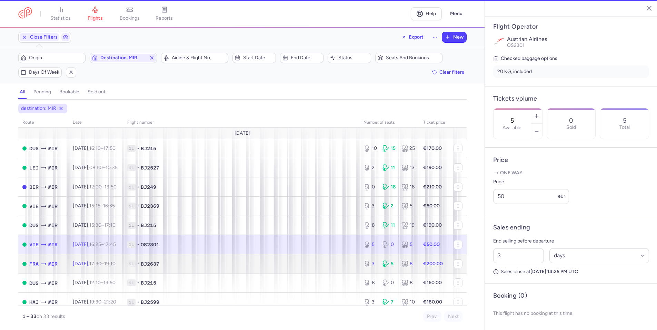
click at [271, 263] on span "1L • BJ2637" at bounding box center [241, 264] width 228 height 7
type input "3"
type input "1"
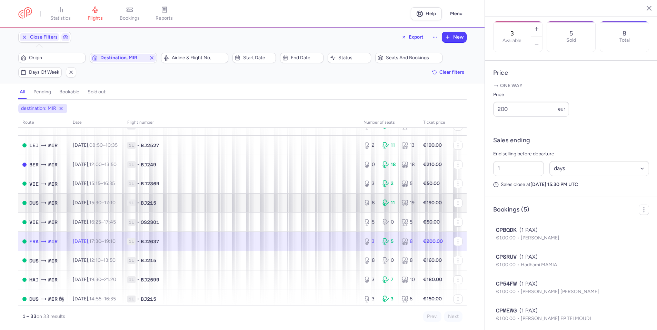
scroll to position [34, 0]
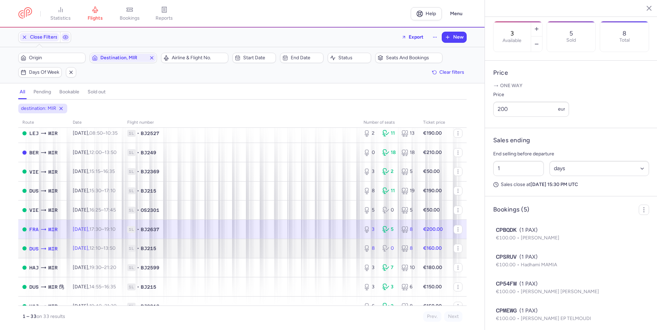
click at [321, 248] on span "1L • BJ215" at bounding box center [241, 248] width 228 height 7
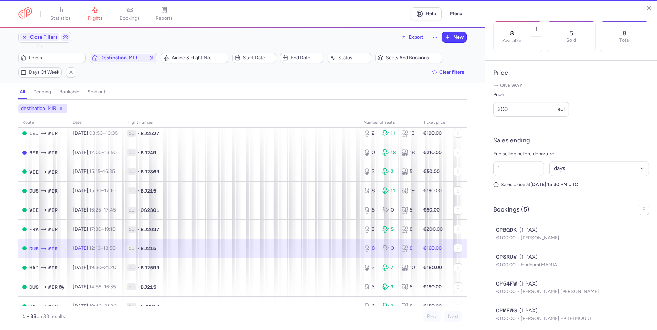
scroll to position [145, 0]
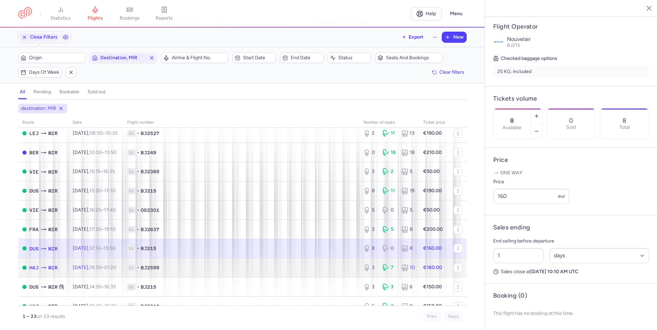
drag, startPoint x: 302, startPoint y: 270, endPoint x: 302, endPoint y: 265, distance: 4.8
click at [302, 270] on span "1L • BJ2599" at bounding box center [241, 267] width 228 height 7
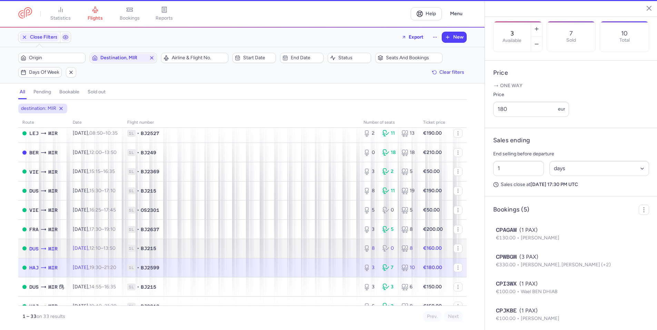
click at [302, 252] on span "1L • BJ215" at bounding box center [241, 248] width 228 height 7
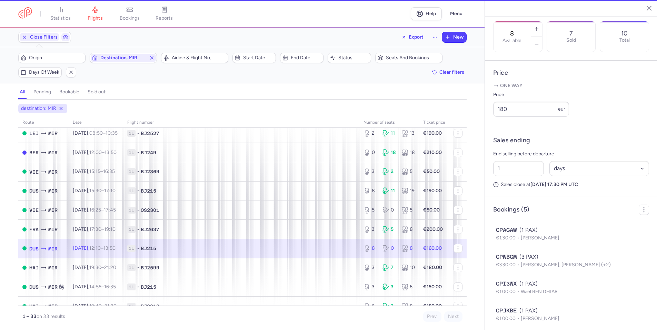
scroll to position [145, 0]
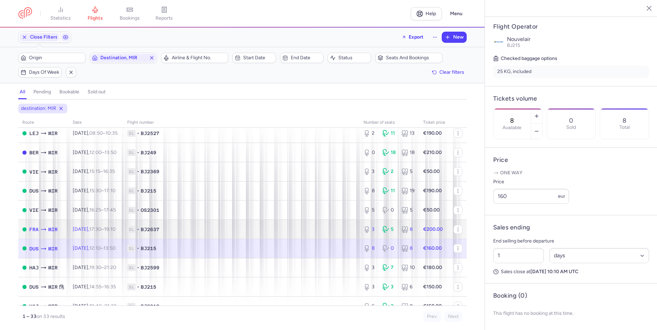
click at [376, 222] on td "3 5 8" at bounding box center [389, 229] width 60 height 19
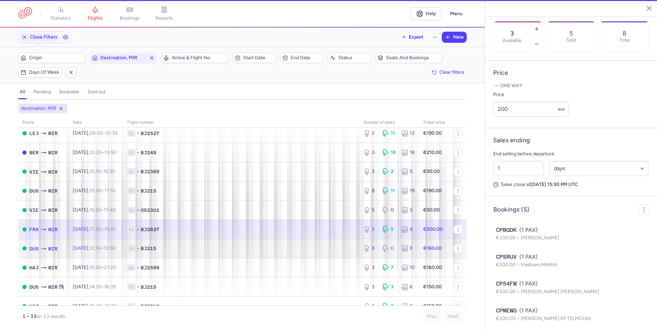
click at [368, 243] on div "8 0 8" at bounding box center [389, 248] width 57 height 12
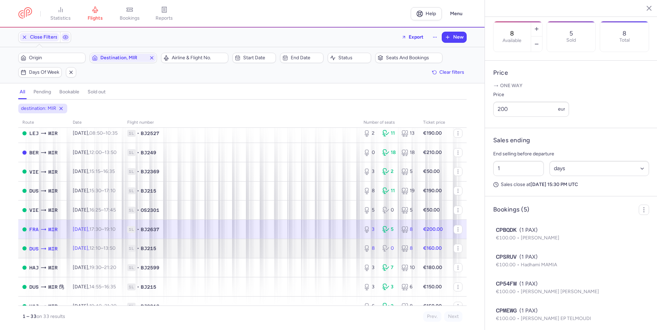
scroll to position [145, 0]
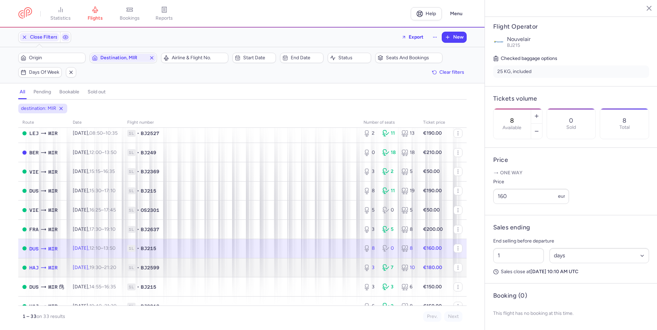
click at [289, 263] on td "1L • BJ2599" at bounding box center [241, 267] width 236 height 19
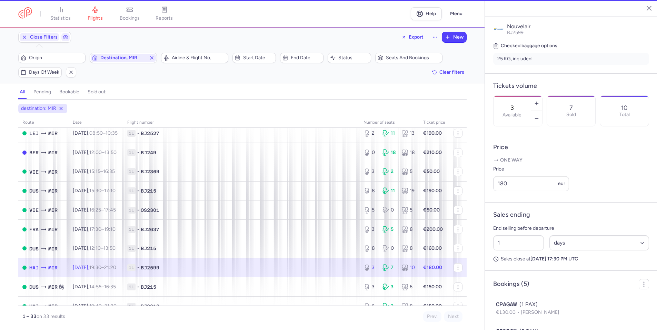
scroll to position [219, 0]
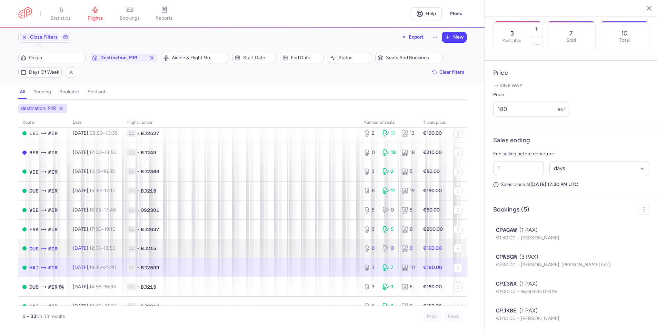
click at [303, 249] on span "1L • BJ215" at bounding box center [241, 248] width 228 height 7
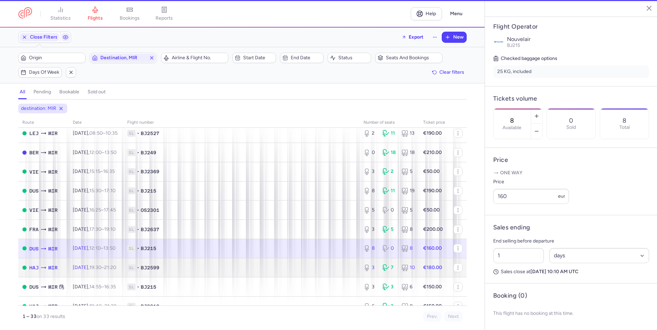
click at [294, 267] on span "1L • BJ2599" at bounding box center [241, 267] width 228 height 7
type input "3"
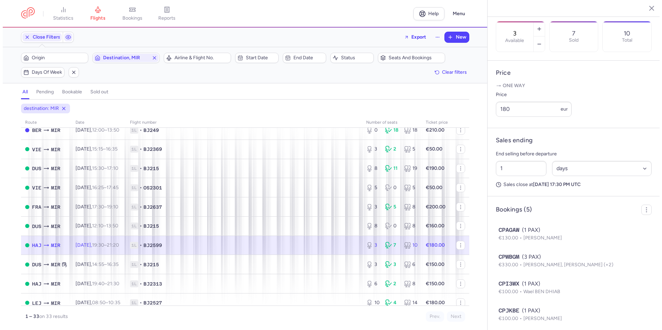
scroll to position [69, 0]
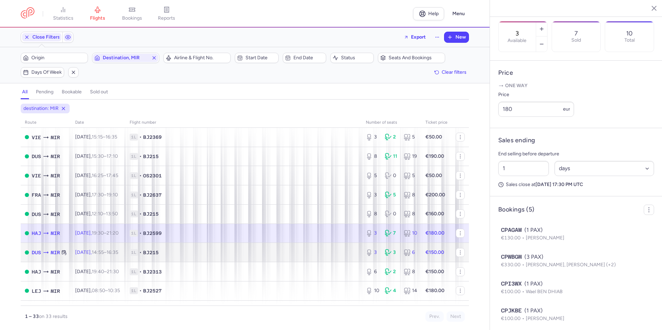
click at [297, 257] on td "1L • BJ215" at bounding box center [244, 252] width 236 height 19
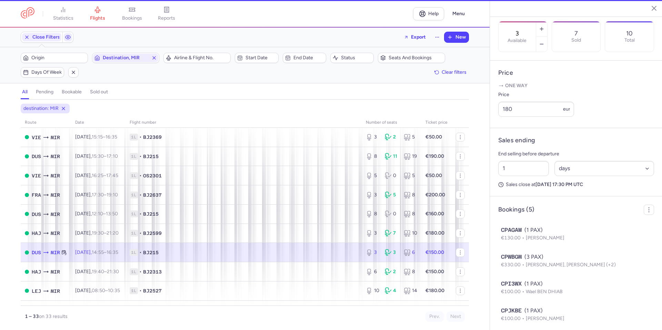
scroll to position [190, 0]
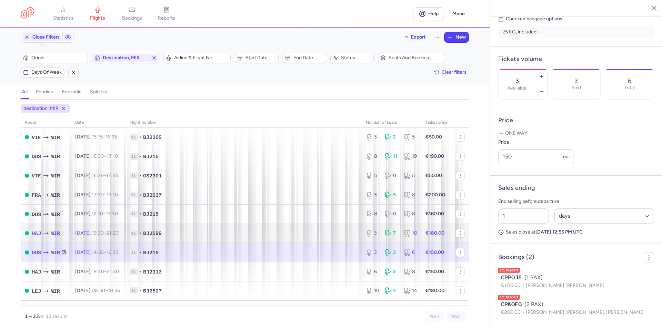
click at [293, 233] on span "1L • BJ2599" at bounding box center [244, 233] width 228 height 7
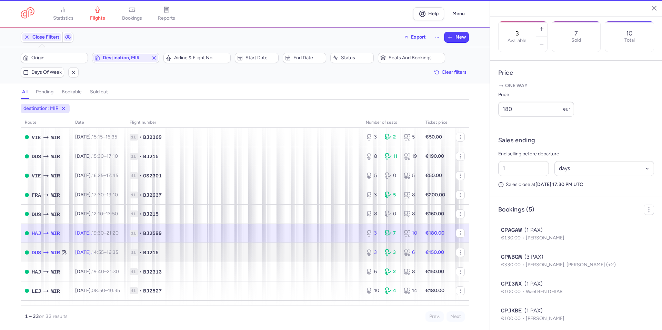
click at [287, 251] on span "1L • BJ215" at bounding box center [244, 252] width 228 height 7
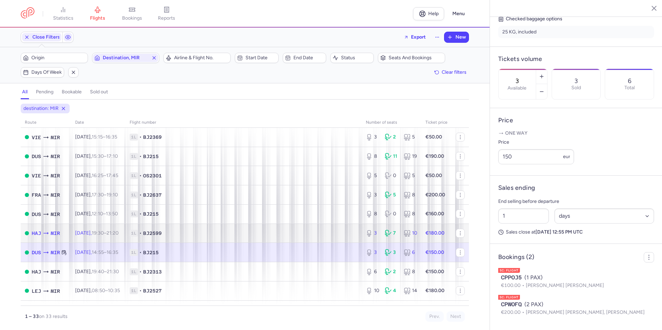
click at [288, 232] on span "1L • BJ2599" at bounding box center [244, 233] width 228 height 7
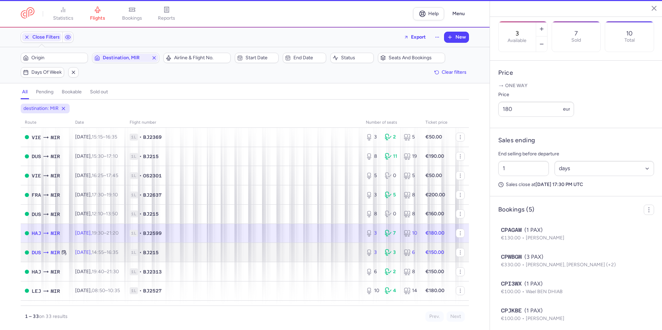
click at [272, 252] on span "1L • BJ215" at bounding box center [244, 252] width 228 height 7
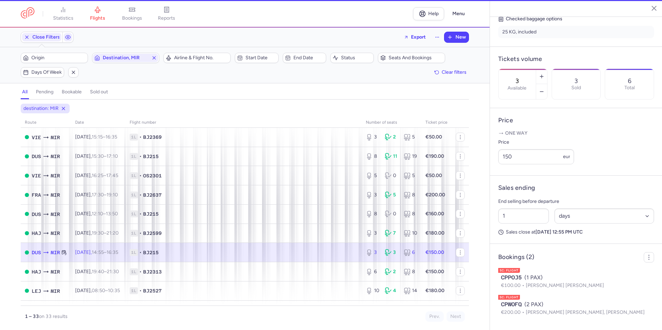
scroll to position [190, 0]
